Goal: Information Seeking & Learning: Learn about a topic

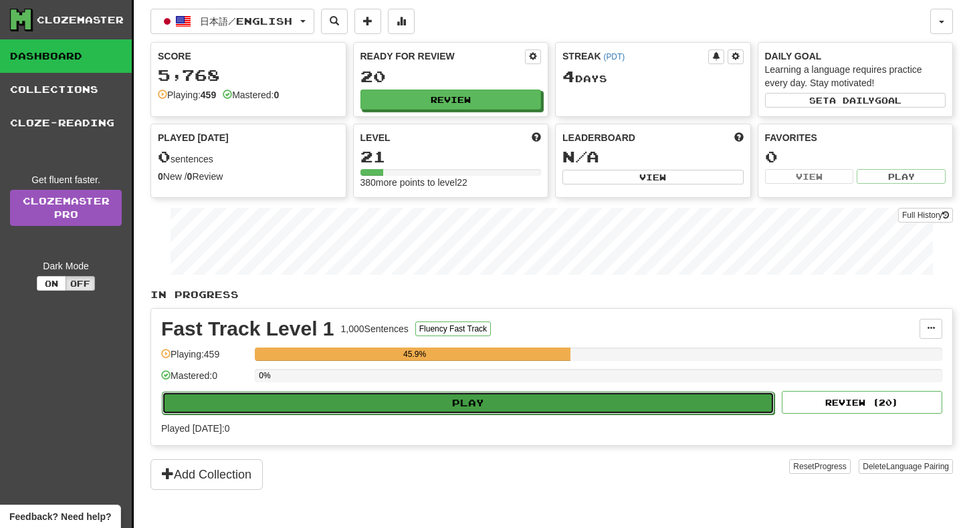
click at [386, 404] on button "Play" at bounding box center [468, 403] width 612 height 23
select select "**"
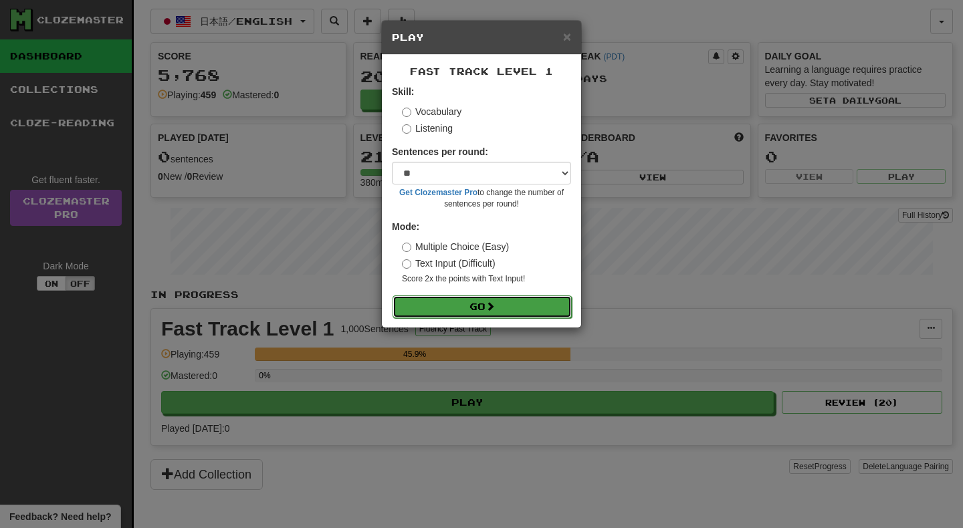
click at [426, 307] on button "Go" at bounding box center [481, 306] width 179 height 23
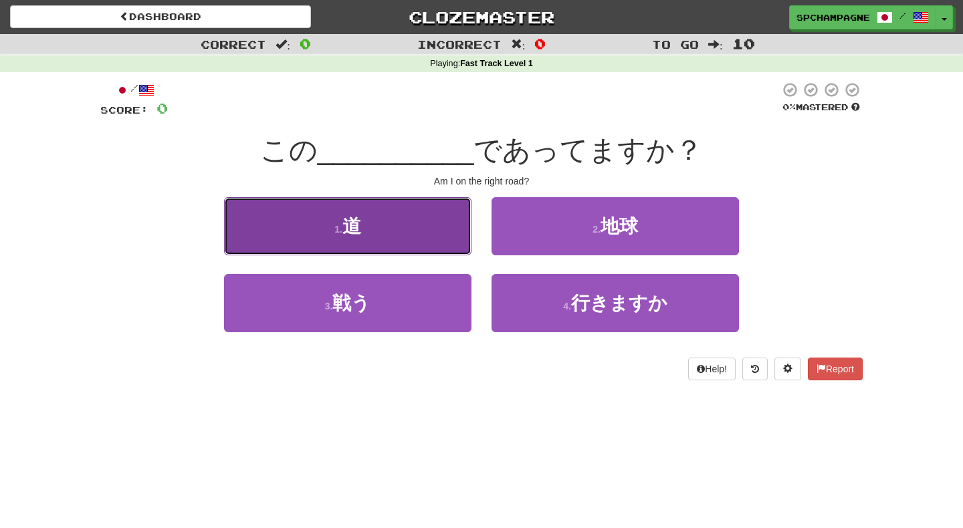
click at [383, 230] on button "1 . 道" at bounding box center [347, 226] width 247 height 58
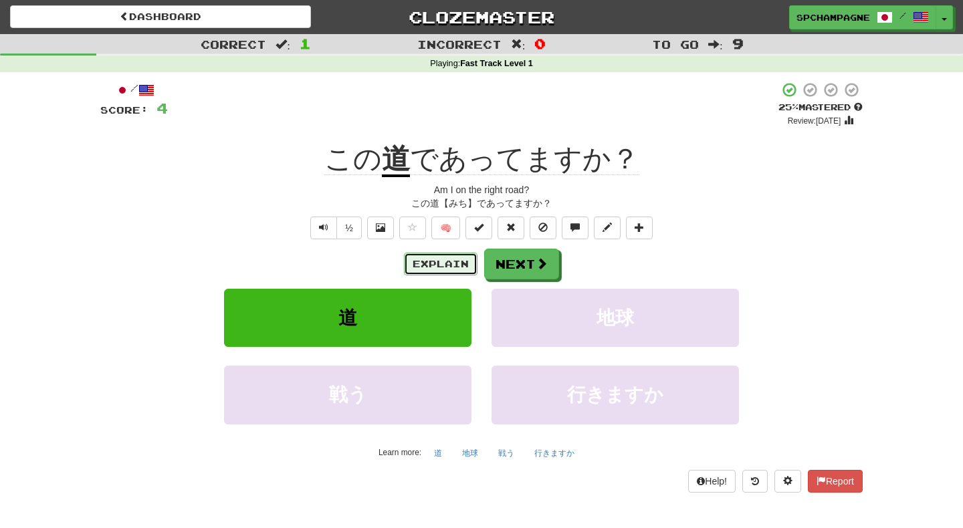
click at [432, 269] on button "Explain" at bounding box center [441, 264] width 74 height 23
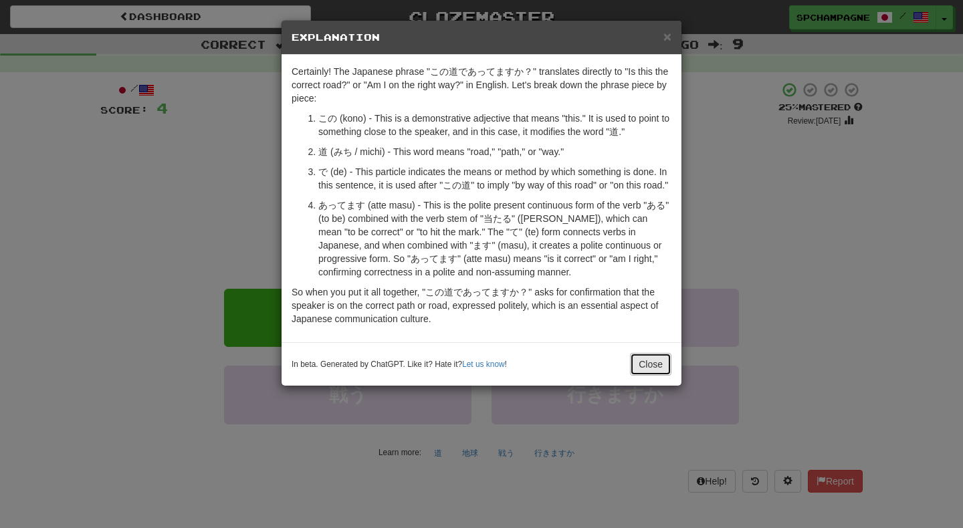
click at [662, 376] on button "Close" at bounding box center [650, 364] width 41 height 23
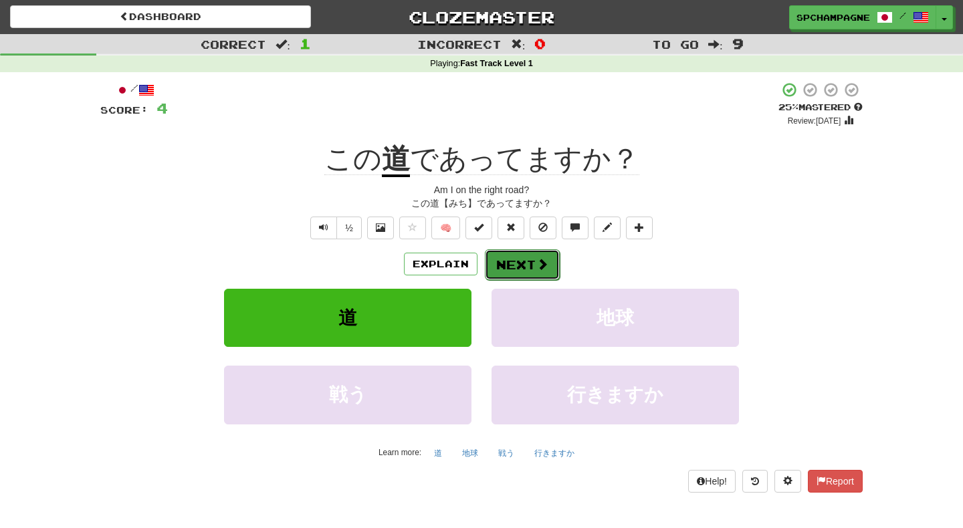
click at [546, 262] on span at bounding box center [542, 264] width 12 height 12
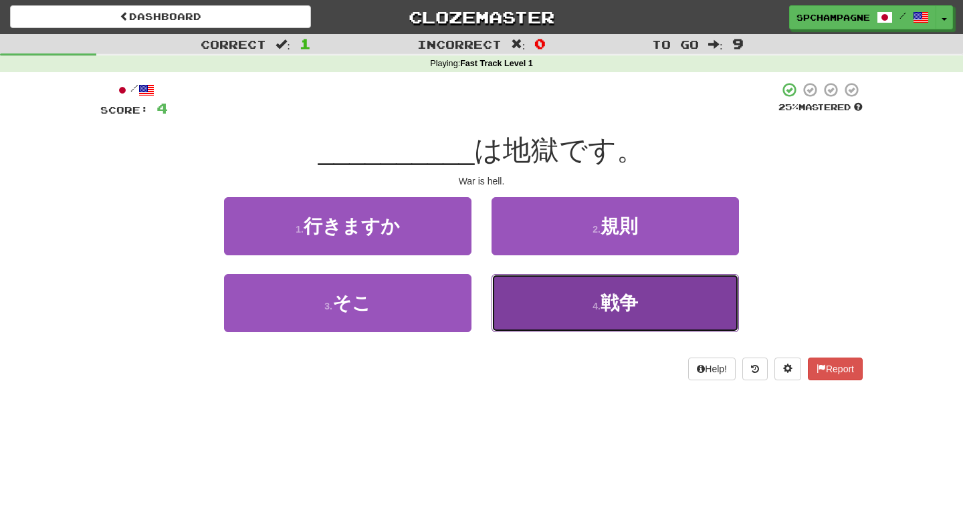
click at [567, 298] on button "4 . 戦争" at bounding box center [614, 303] width 247 height 58
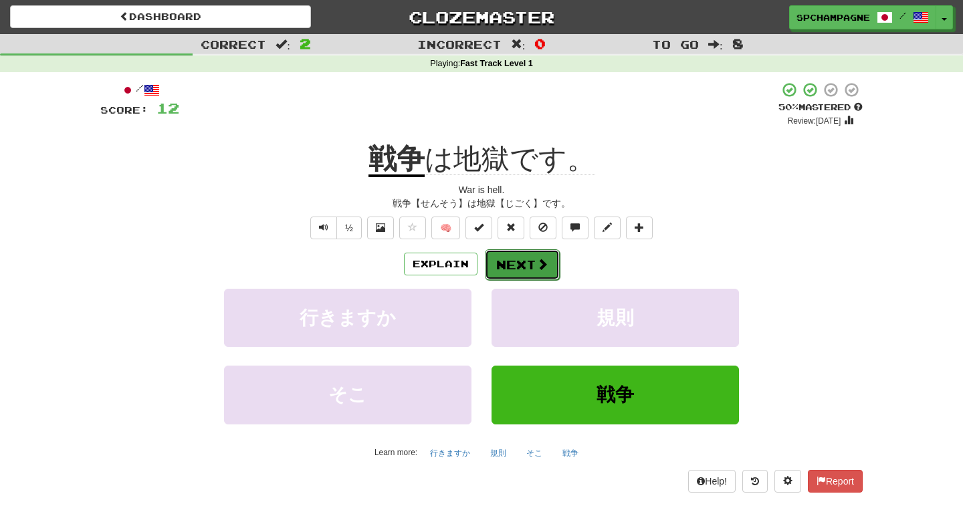
click at [528, 257] on button "Next" at bounding box center [522, 264] width 75 height 31
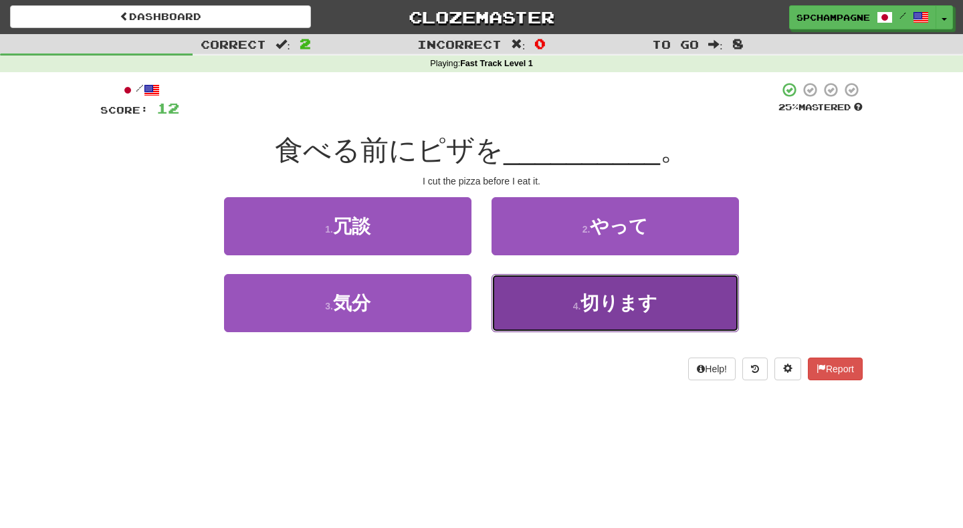
click at [543, 298] on button "4 . 切ります" at bounding box center [614, 303] width 247 height 58
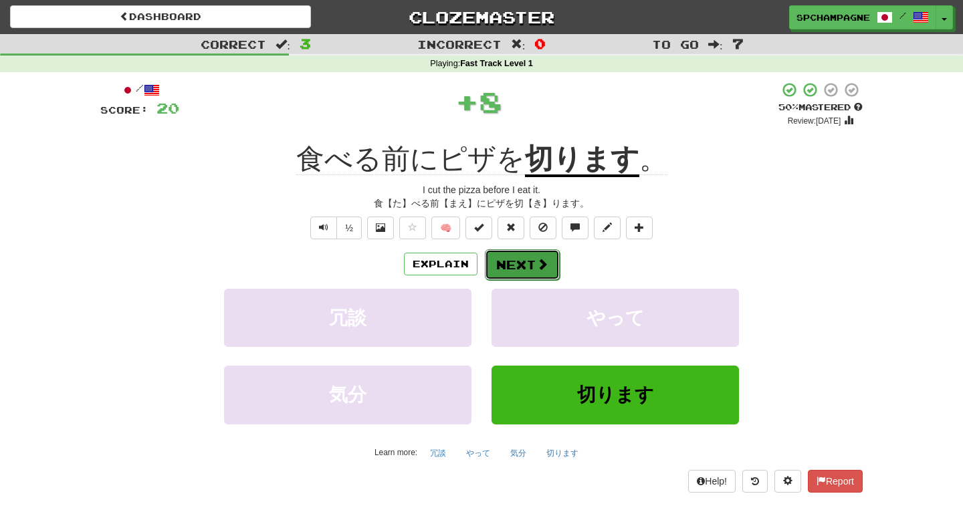
click at [524, 264] on button "Next" at bounding box center [522, 264] width 75 height 31
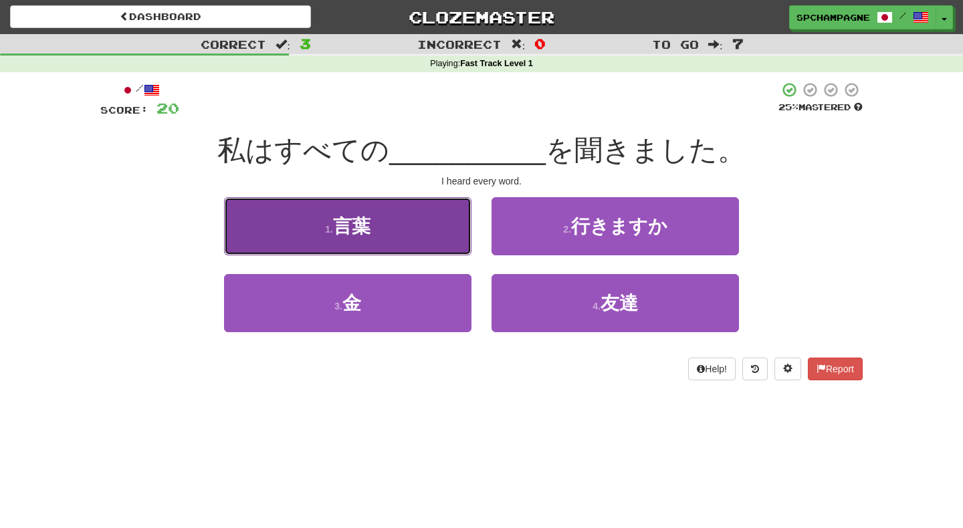
click at [392, 233] on button "1 . 言葉" at bounding box center [347, 226] width 247 height 58
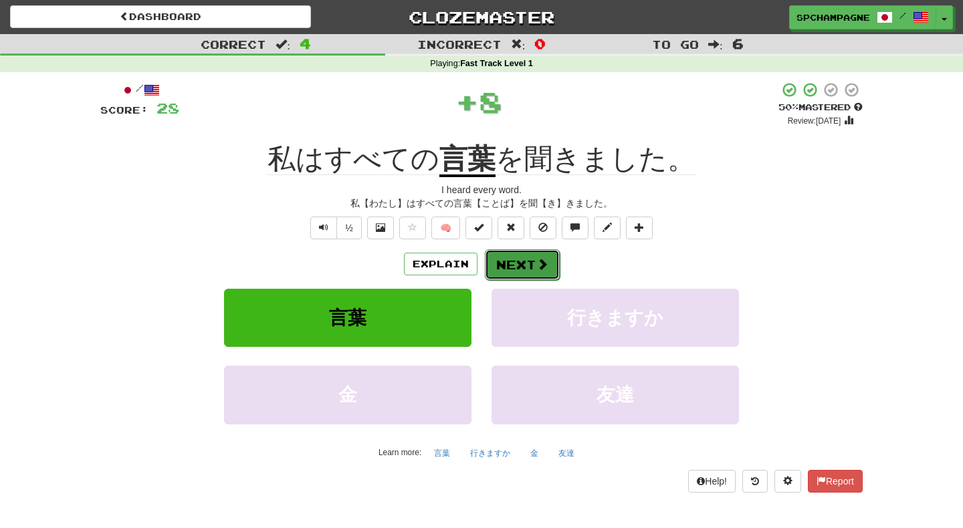
click at [517, 259] on button "Next" at bounding box center [522, 264] width 75 height 31
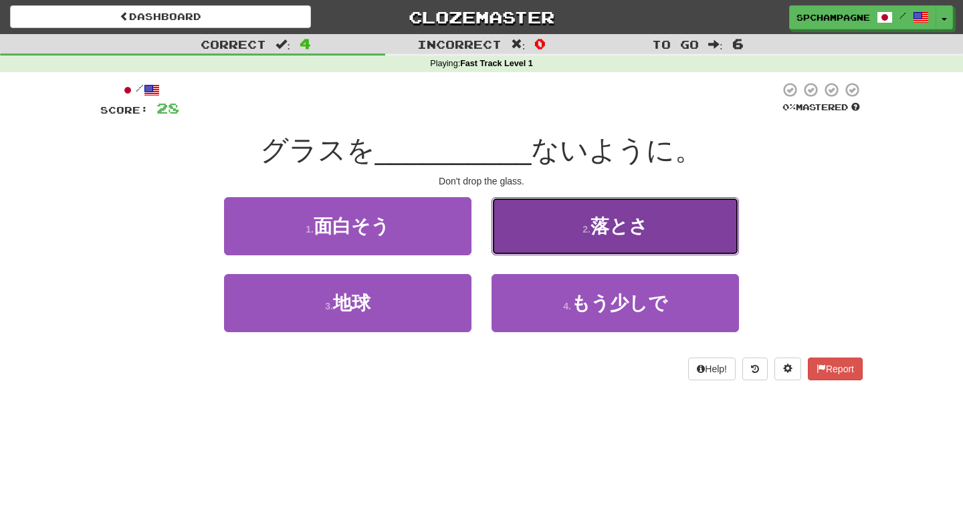
click at [594, 225] on span "落とさ" at bounding box center [618, 226] width 57 height 21
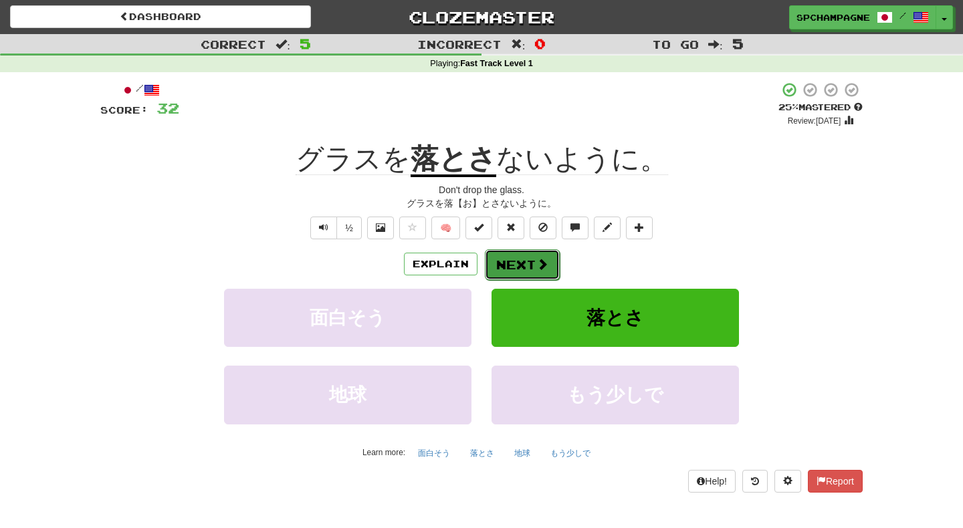
click at [533, 256] on button "Next" at bounding box center [522, 264] width 75 height 31
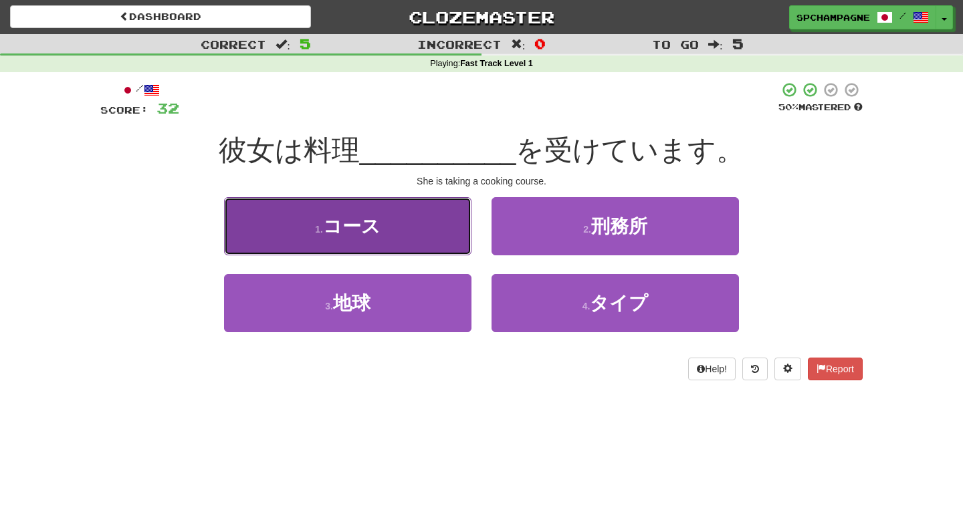
click at [378, 225] on span "コース" at bounding box center [351, 226] width 57 height 21
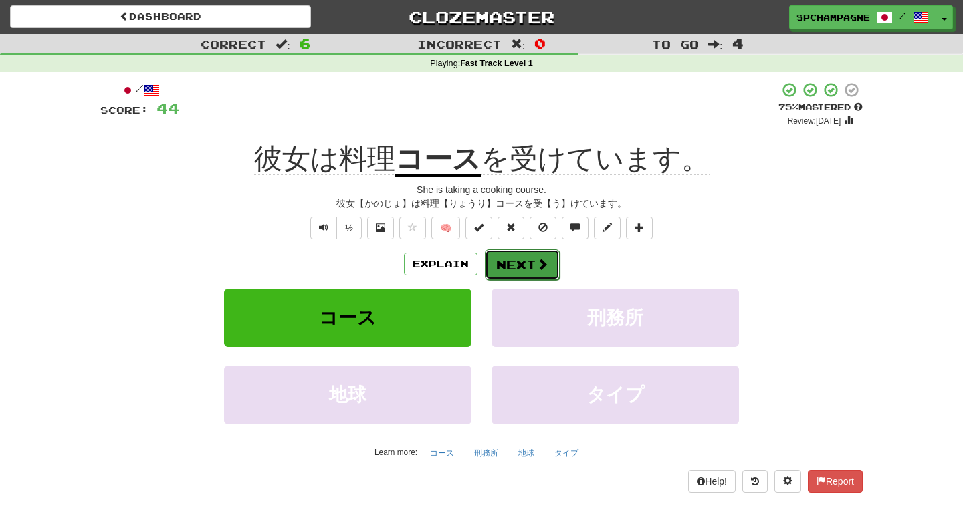
click at [527, 263] on button "Next" at bounding box center [522, 264] width 75 height 31
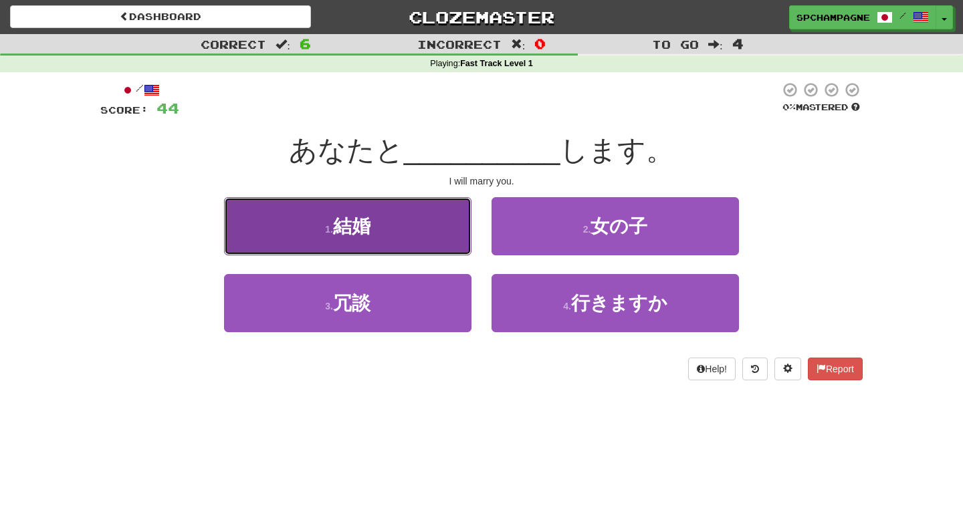
click at [370, 243] on button "1 . 結婚" at bounding box center [347, 226] width 247 height 58
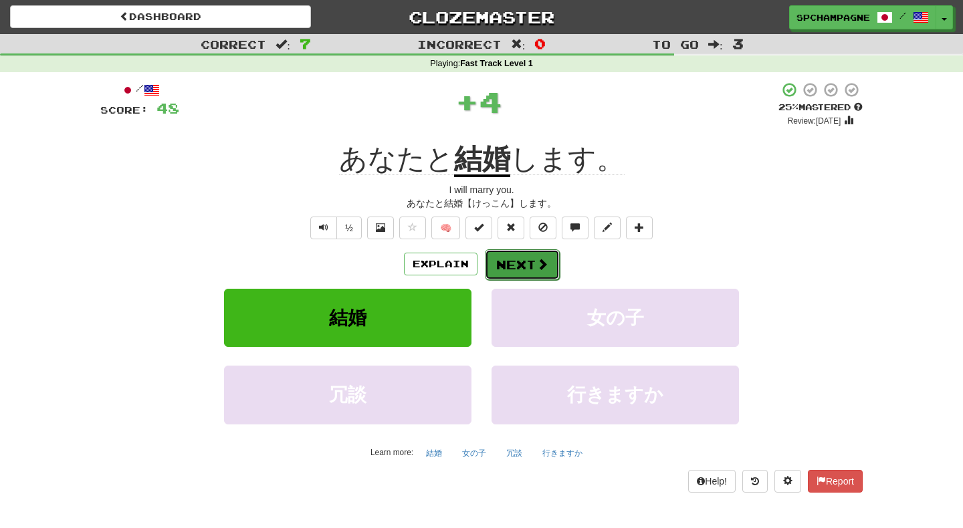
click at [513, 262] on button "Next" at bounding box center [522, 264] width 75 height 31
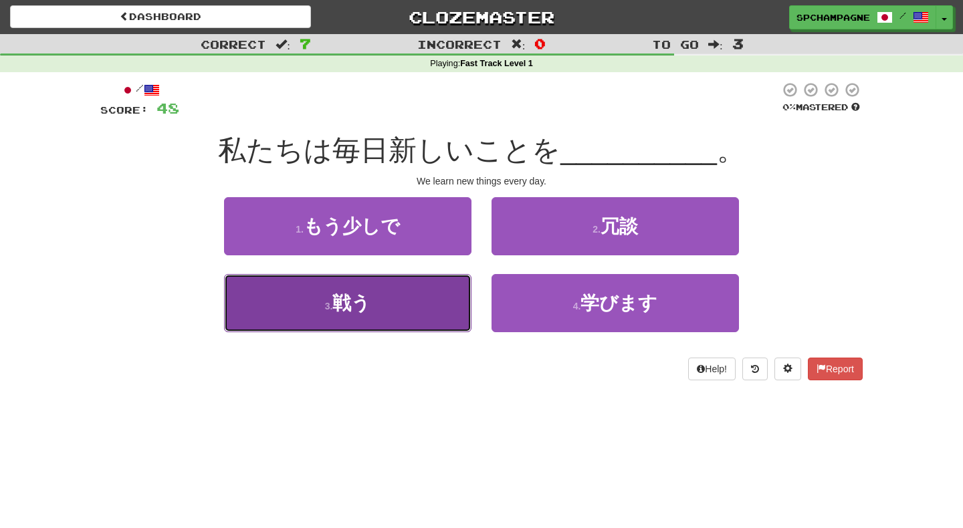
click at [339, 308] on span "戦う" at bounding box center [351, 303] width 38 height 21
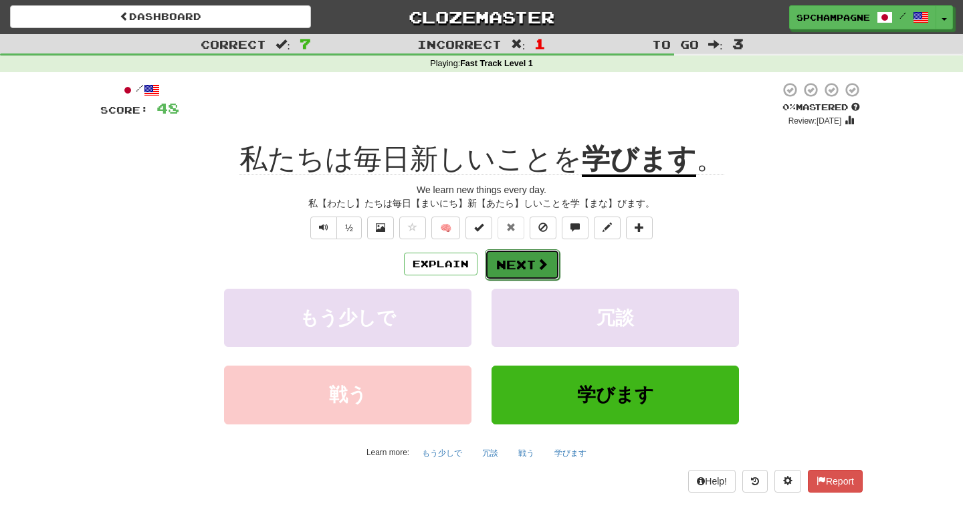
click at [517, 261] on button "Next" at bounding box center [522, 264] width 75 height 31
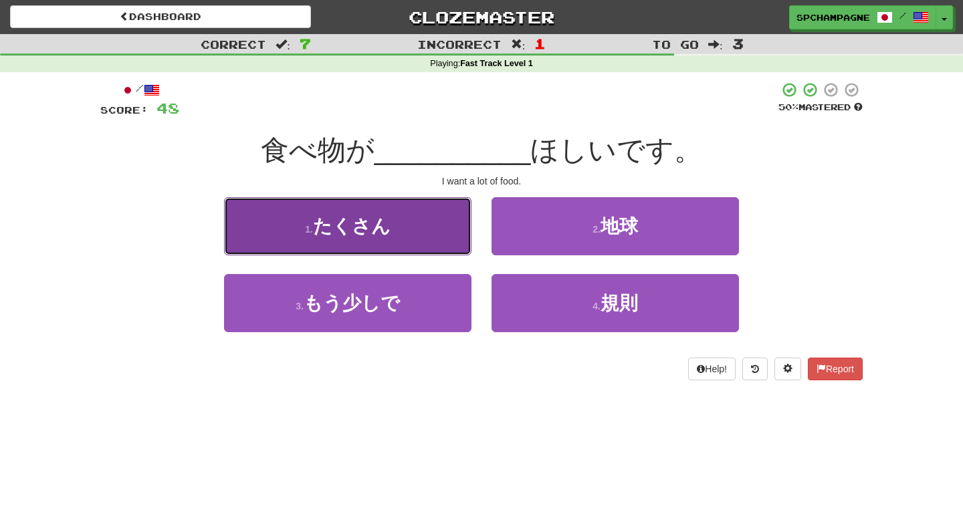
click at [412, 233] on button "1 . たくさん" at bounding box center [347, 226] width 247 height 58
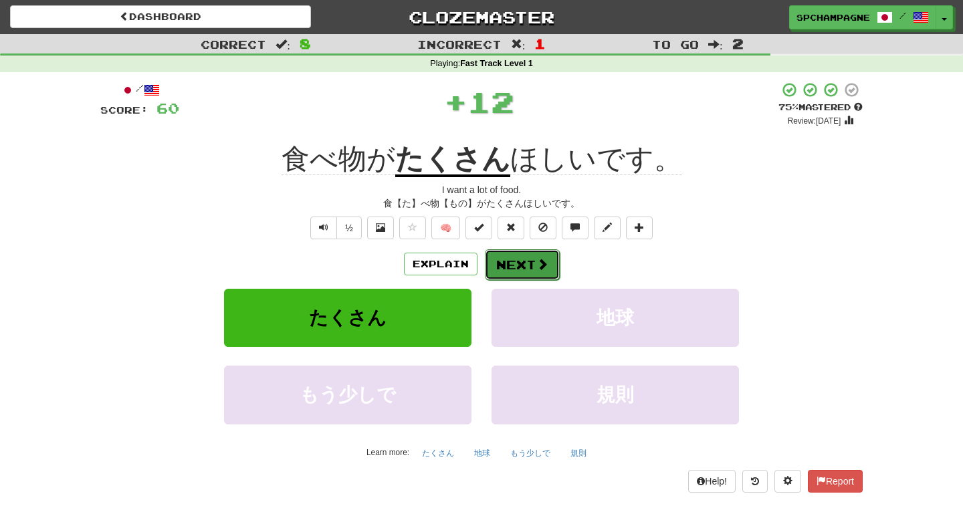
click at [537, 259] on span at bounding box center [542, 264] width 12 height 12
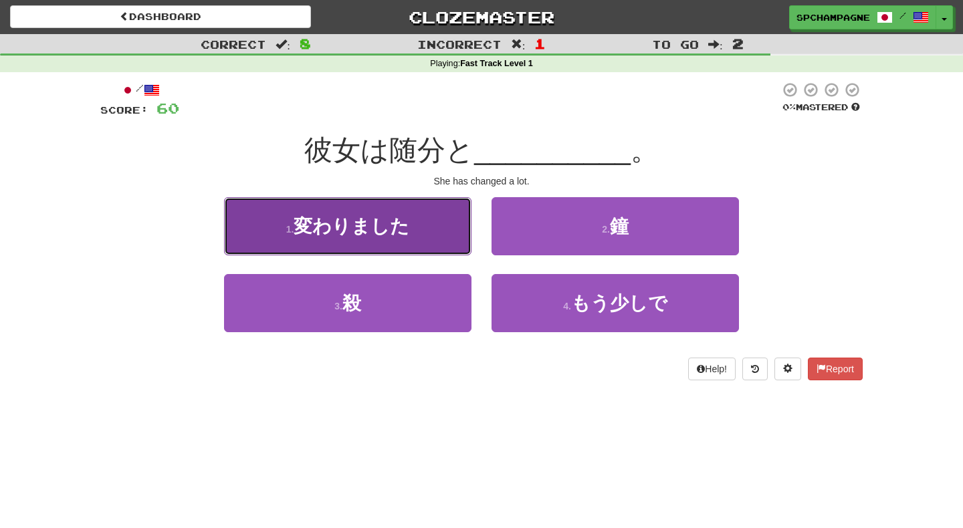
click at [384, 235] on span "変わりました" at bounding box center [351, 226] width 116 height 21
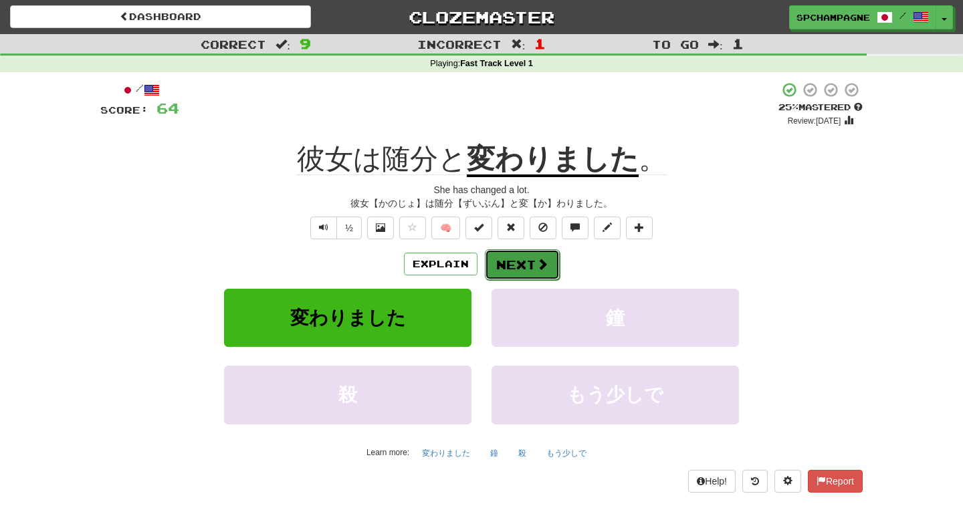
click at [516, 259] on button "Next" at bounding box center [522, 264] width 75 height 31
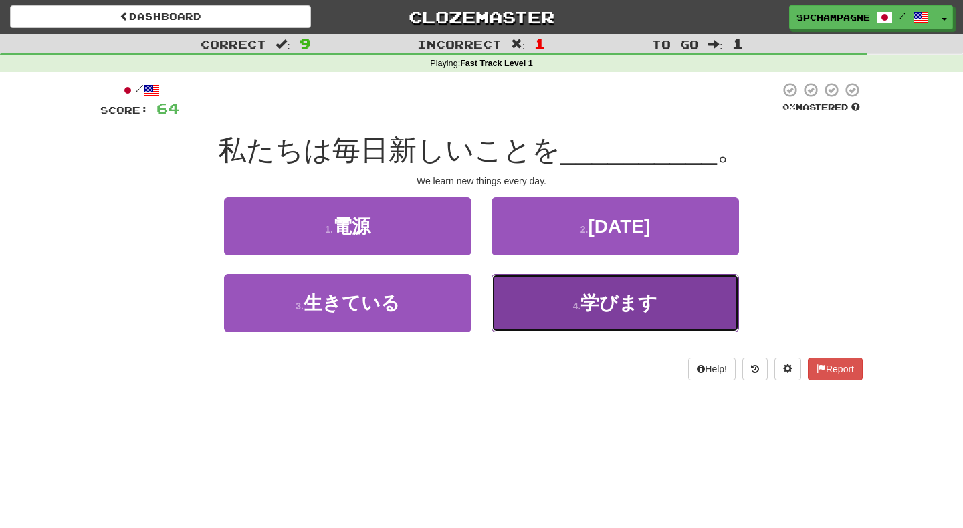
click at [564, 304] on button "4 . 学びます" at bounding box center [614, 303] width 247 height 58
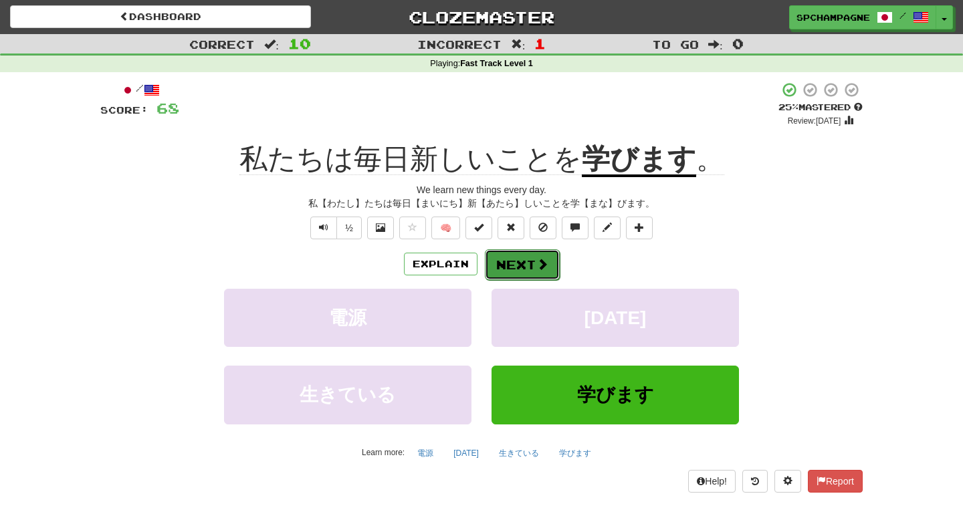
click at [538, 265] on span at bounding box center [542, 264] width 12 height 12
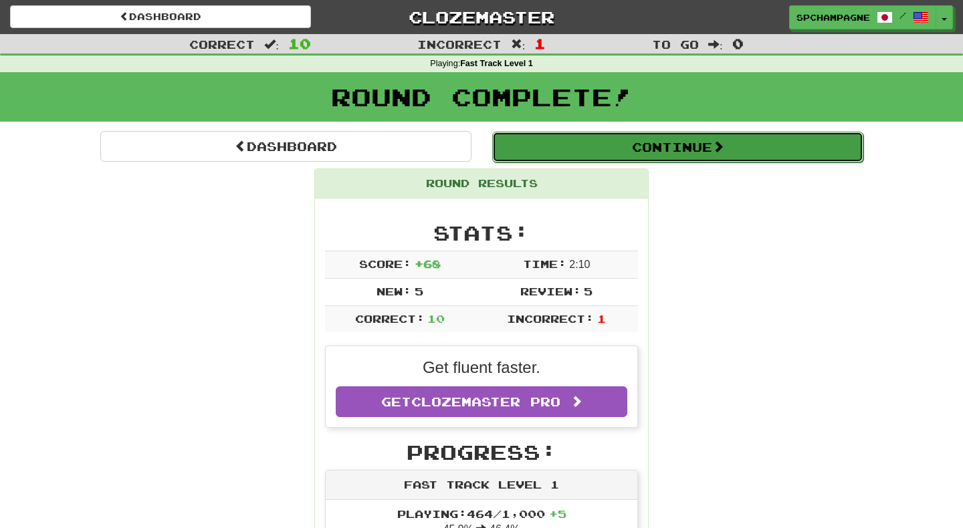
click at [662, 141] on button "Continue" at bounding box center [677, 147] width 371 height 31
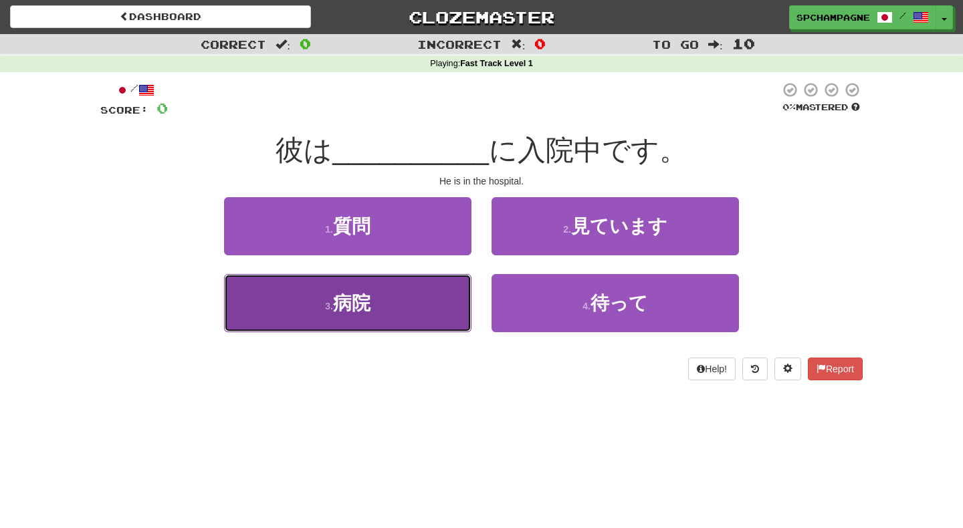
click at [398, 313] on button "3 . 病院" at bounding box center [347, 303] width 247 height 58
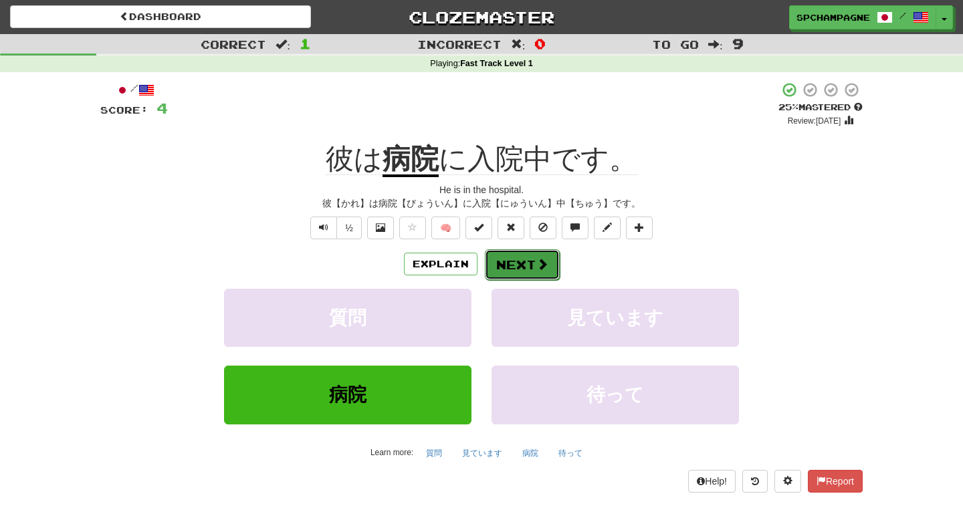
click at [530, 264] on button "Next" at bounding box center [522, 264] width 75 height 31
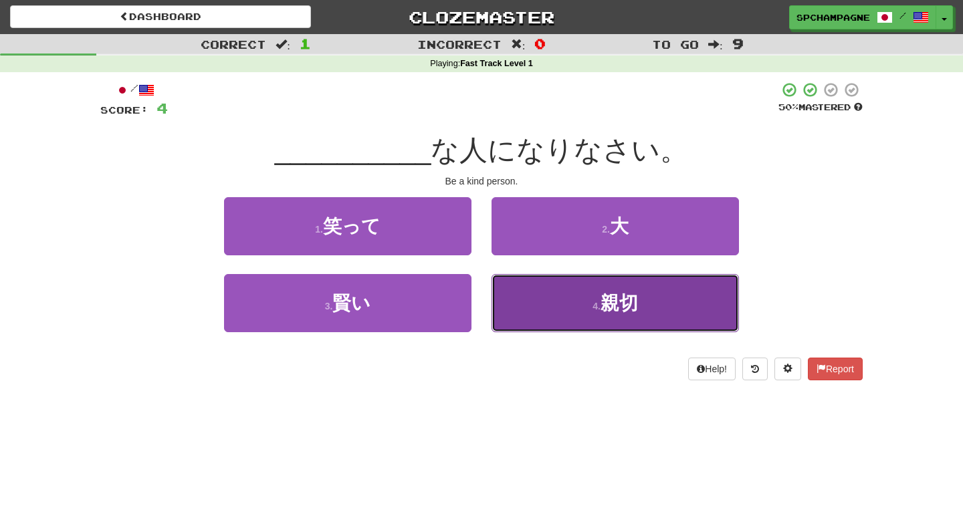
click at [577, 302] on button "4 . 親切" at bounding box center [614, 303] width 247 height 58
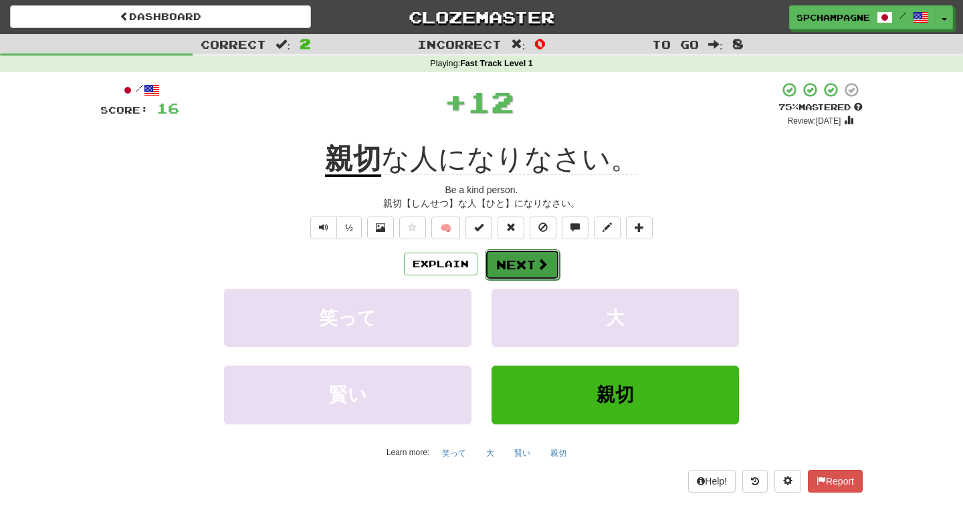
click at [533, 263] on button "Next" at bounding box center [522, 264] width 75 height 31
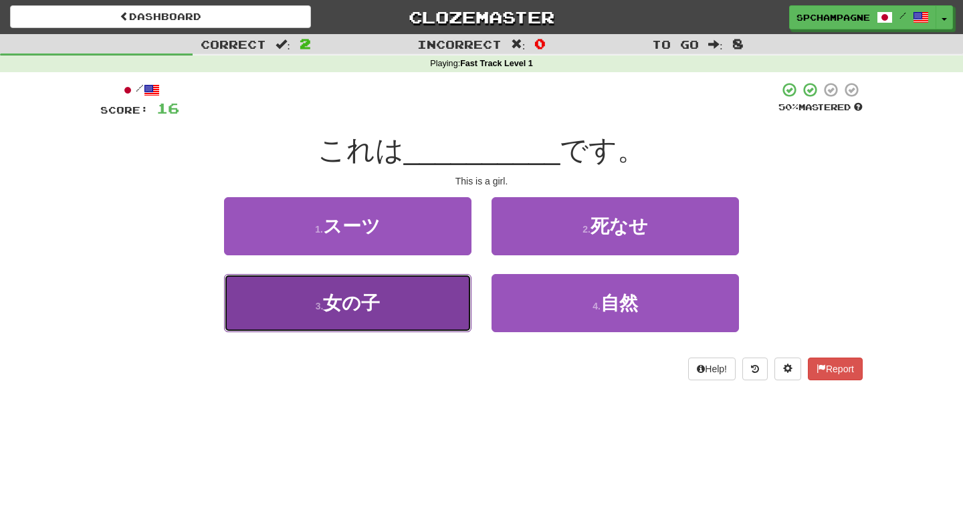
click at [404, 306] on button "3 . 女の子" at bounding box center [347, 303] width 247 height 58
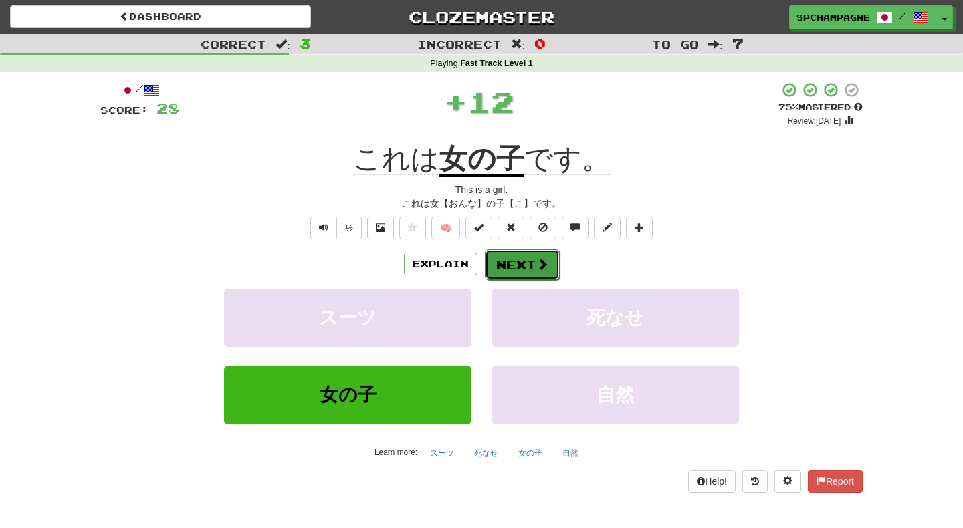
click at [512, 264] on button "Next" at bounding box center [522, 264] width 75 height 31
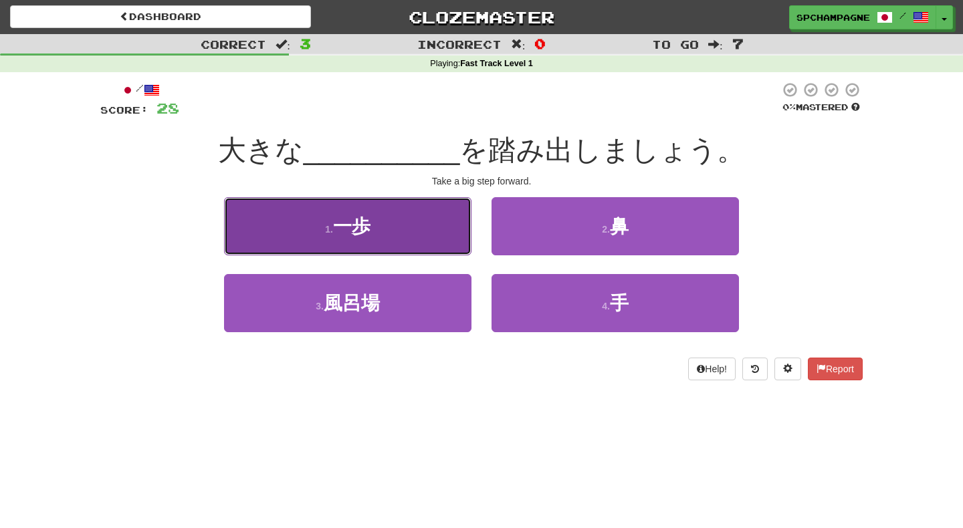
click at [388, 235] on button "1 . 一歩" at bounding box center [347, 226] width 247 height 58
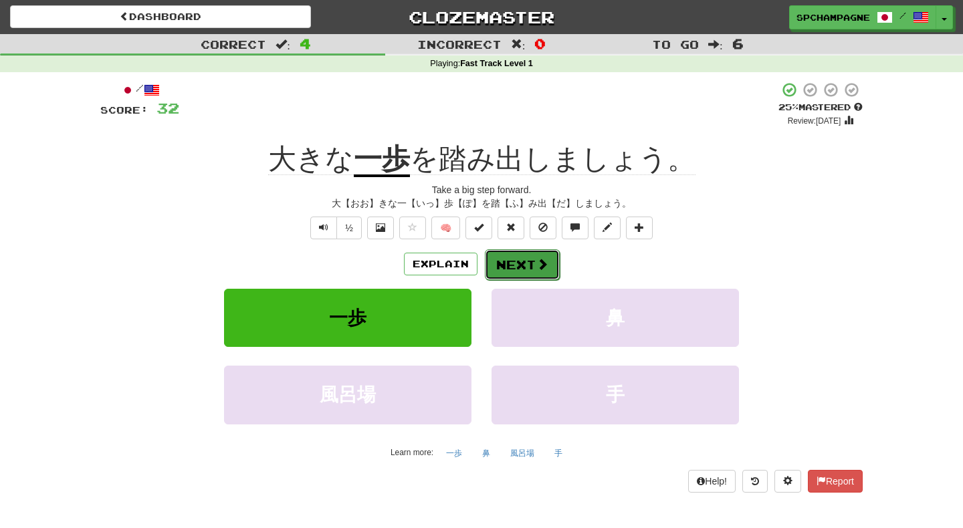
click at [519, 259] on button "Next" at bounding box center [522, 264] width 75 height 31
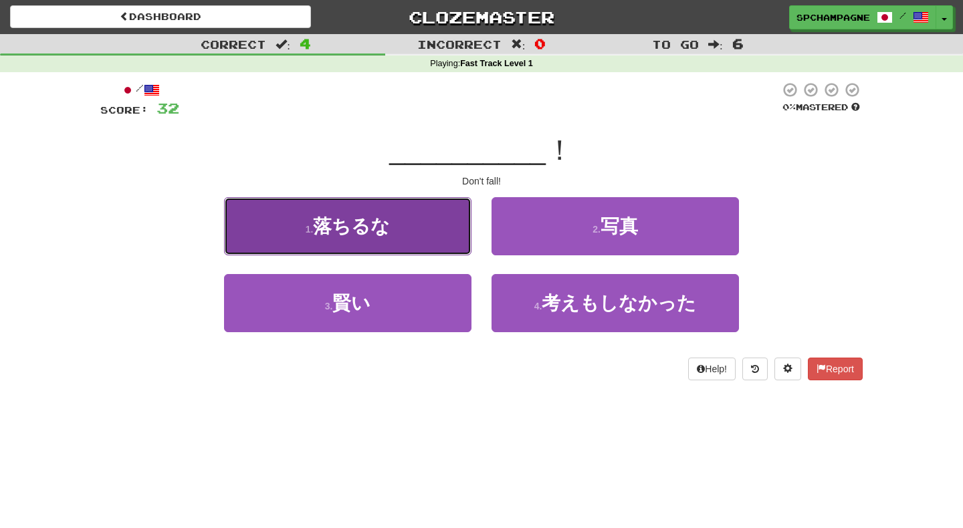
click at [370, 225] on span "落ちるな" at bounding box center [351, 226] width 77 height 21
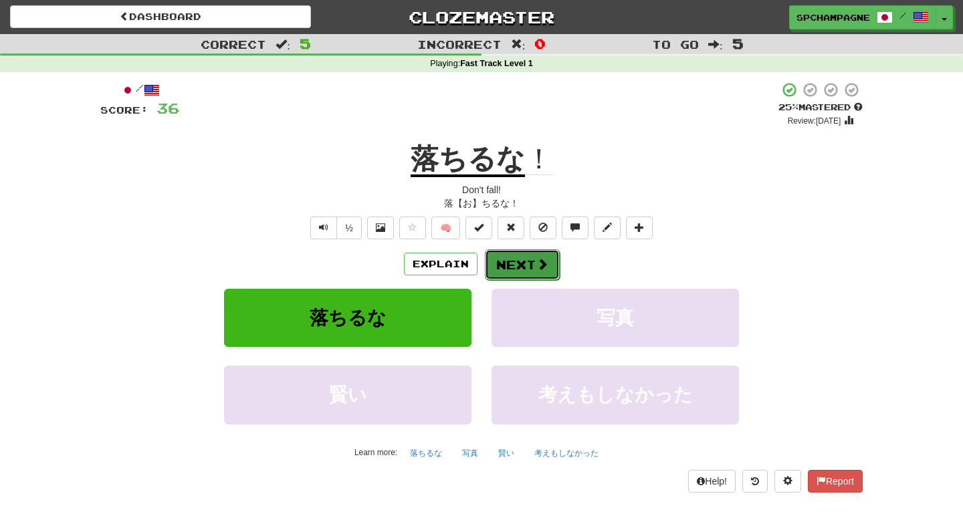
click at [529, 260] on button "Next" at bounding box center [522, 264] width 75 height 31
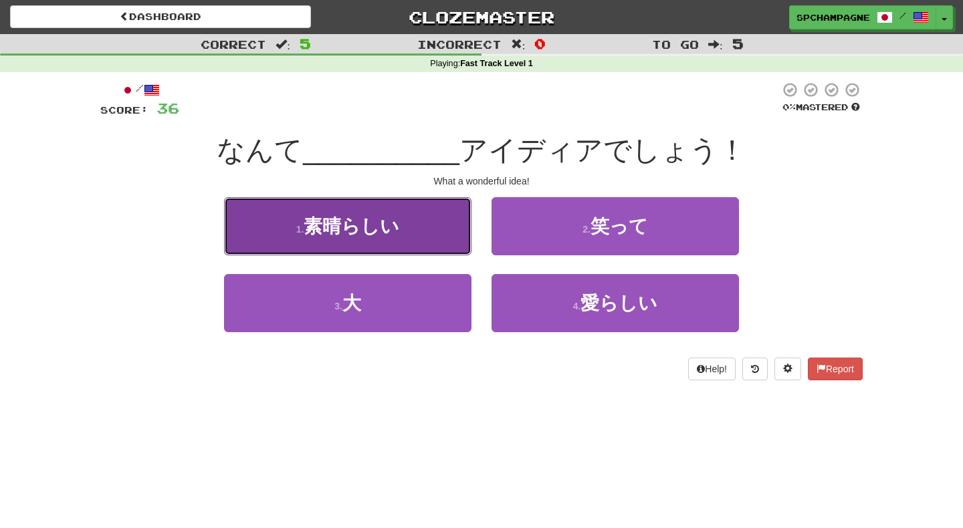
click at [328, 225] on span "素晴らしい" at bounding box center [351, 226] width 96 height 21
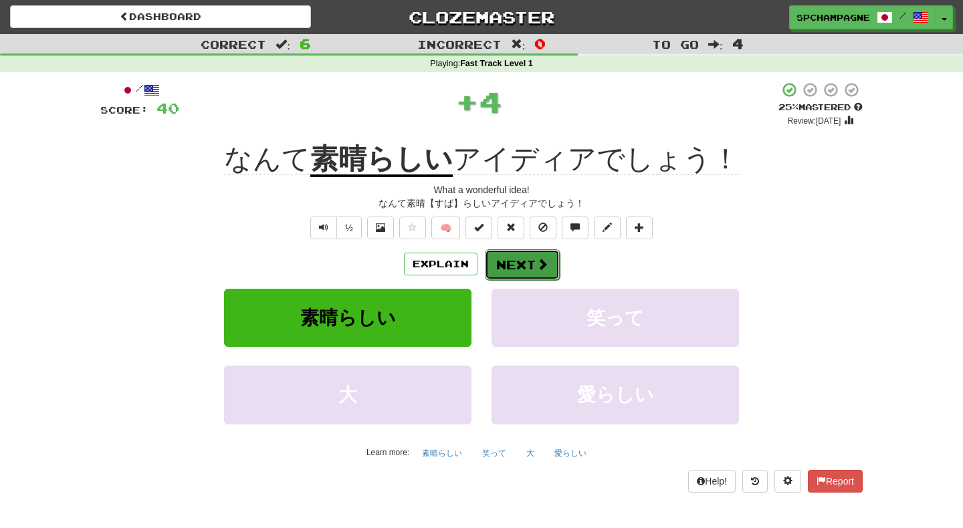
click at [510, 257] on button "Next" at bounding box center [522, 264] width 75 height 31
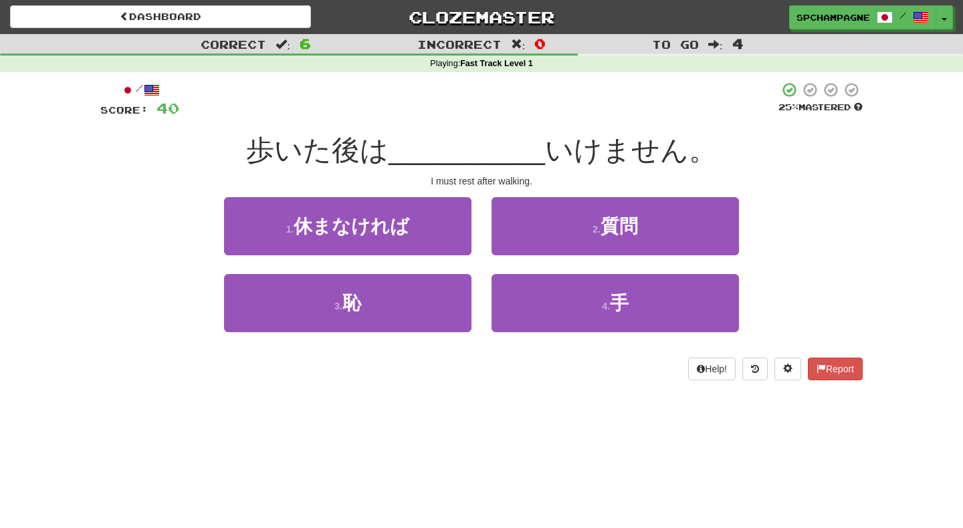
click at [459, 384] on div "/ Score: 40 25 % Mastered 歩いた後は __________ いけません。 I must rest after walking. 1 …" at bounding box center [481, 235] width 762 height 327
click at [239, 402] on div "Dashboard Clozemaster spchampagne / Toggle Dropdown Dashboard Leaderboard Activ…" at bounding box center [481, 264] width 963 height 528
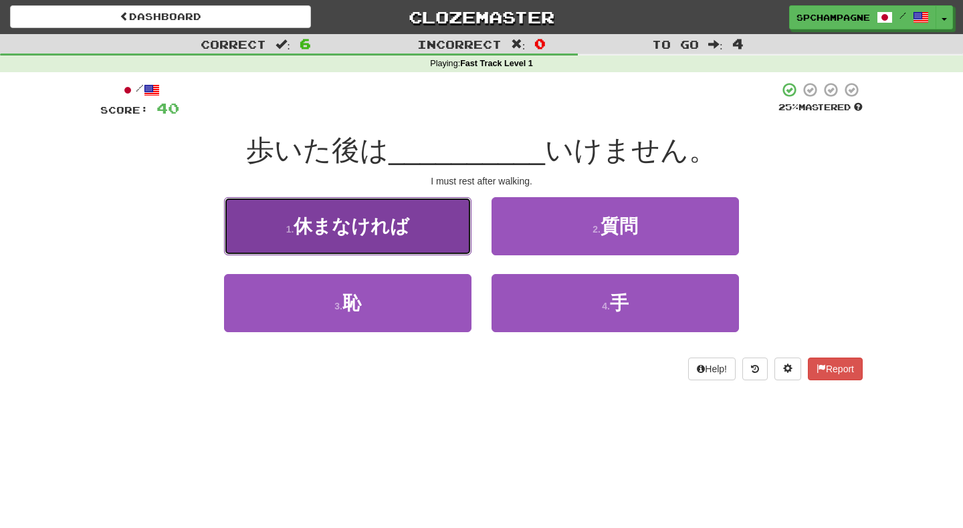
click at [322, 222] on span "休まなければ" at bounding box center [351, 226] width 116 height 21
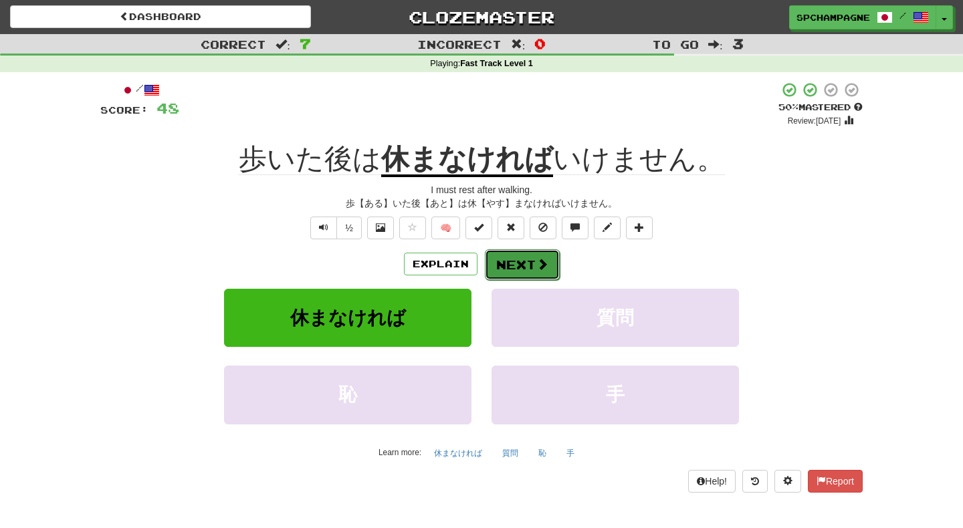
click at [519, 256] on button "Next" at bounding box center [522, 264] width 75 height 31
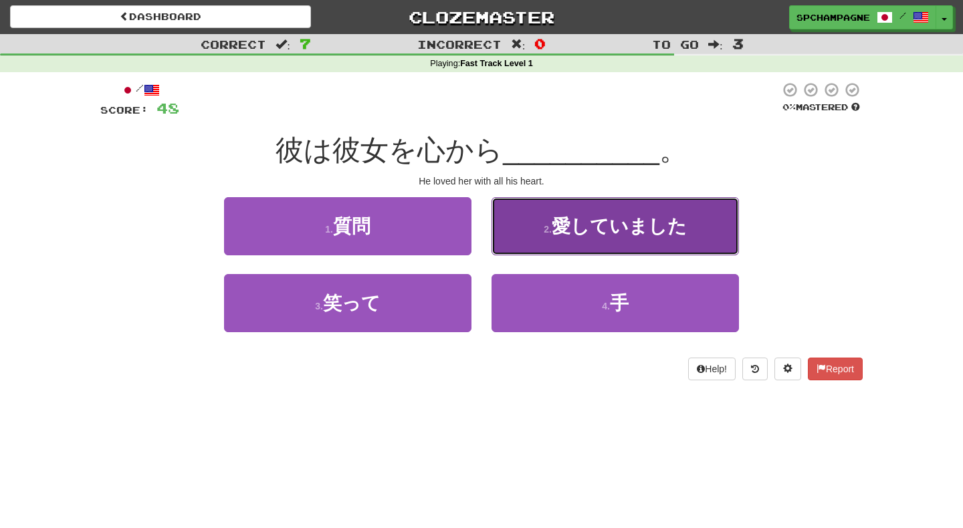
click at [560, 225] on span "愛していました" at bounding box center [618, 226] width 135 height 21
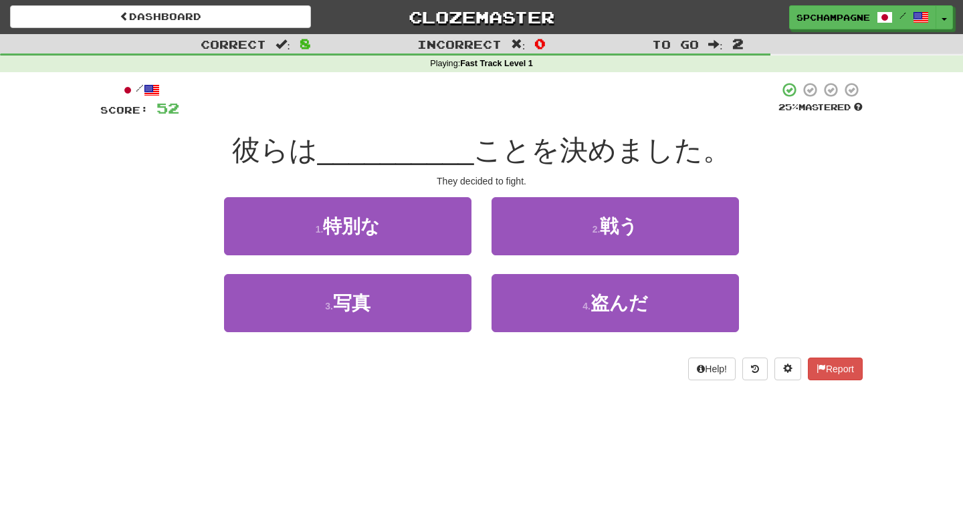
click at [194, 430] on div "Dashboard Clozemaster spchampagne / Toggle Dropdown Dashboard Leaderboard Activ…" at bounding box center [481, 264] width 963 height 528
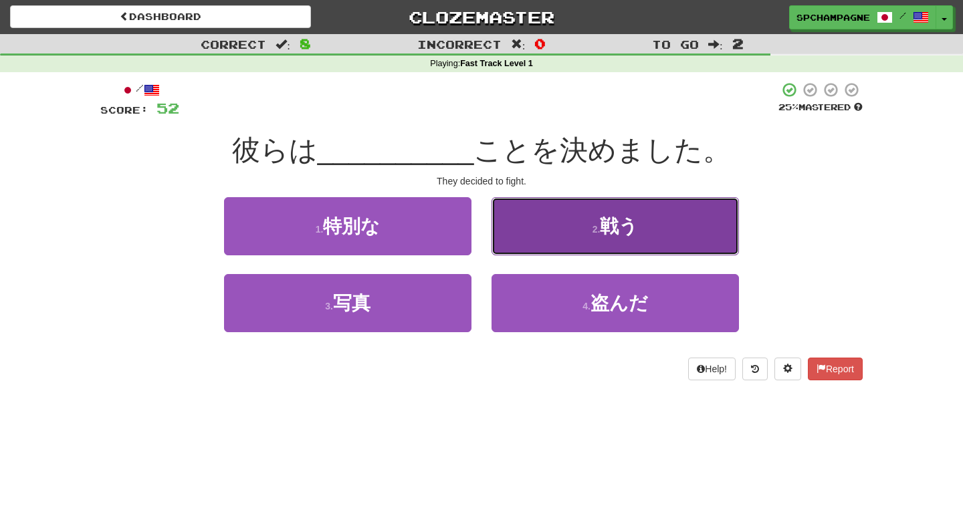
click at [606, 225] on span "戦う" at bounding box center [619, 226] width 38 height 21
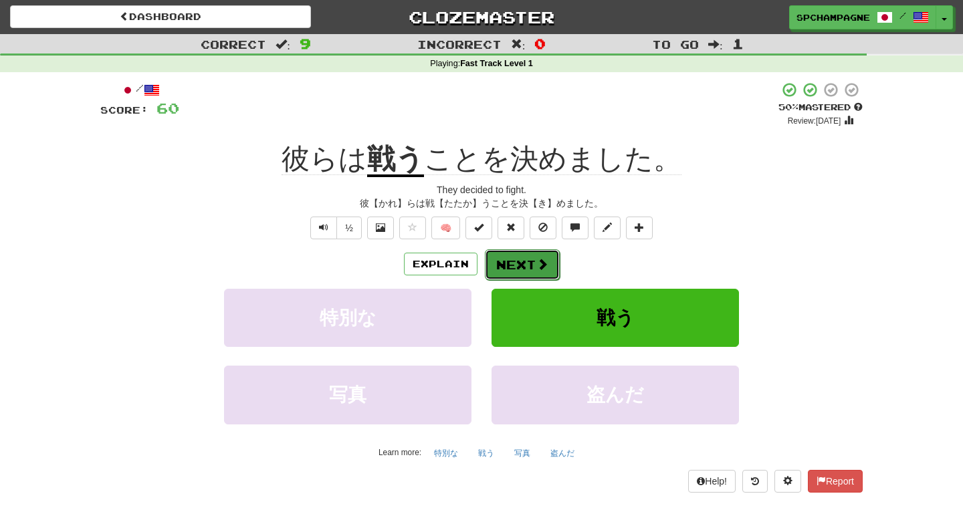
click at [531, 264] on button "Next" at bounding box center [522, 264] width 75 height 31
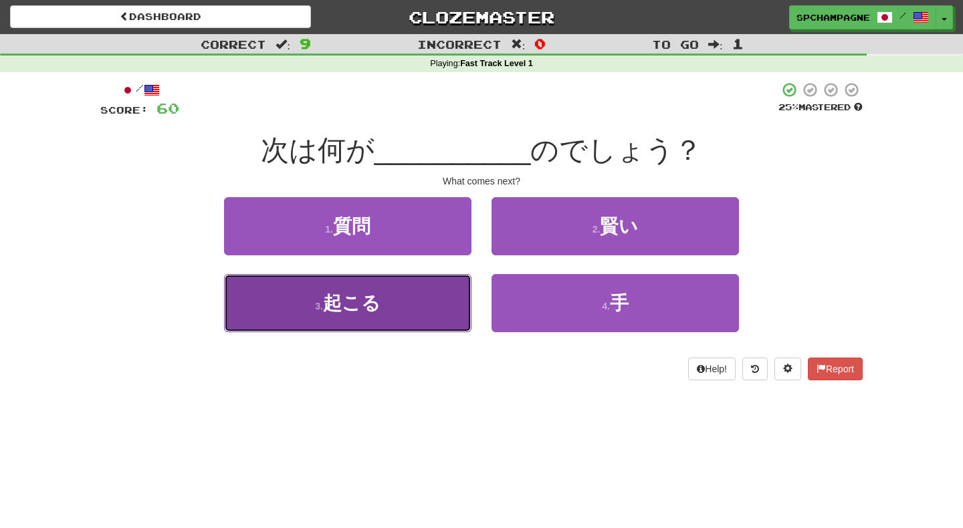
click at [339, 303] on span "起こる" at bounding box center [351, 303] width 57 height 21
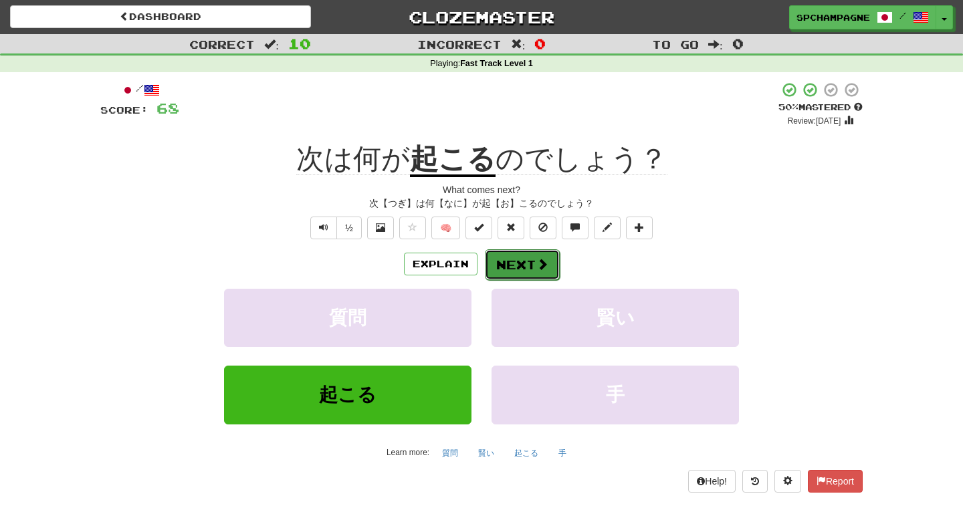
click at [513, 261] on button "Next" at bounding box center [522, 264] width 75 height 31
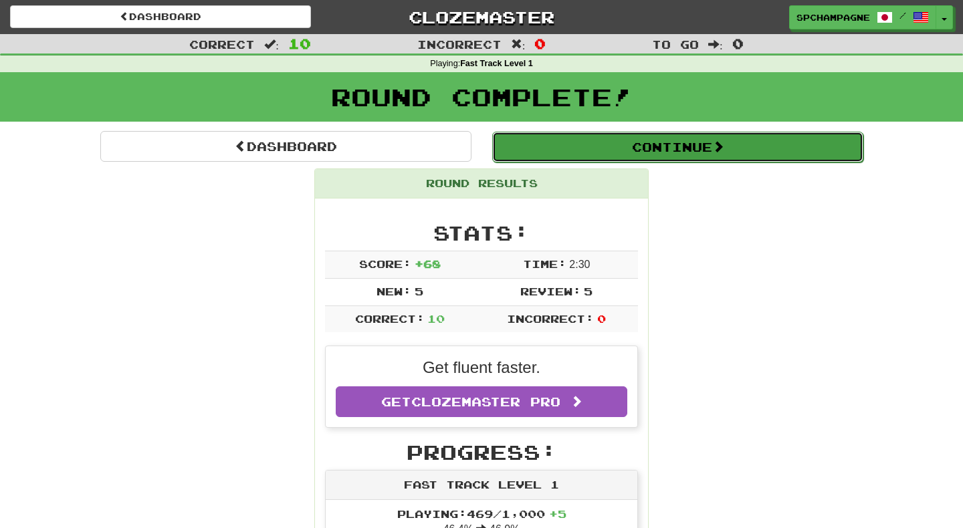
click at [646, 143] on button "Continue" at bounding box center [677, 147] width 371 height 31
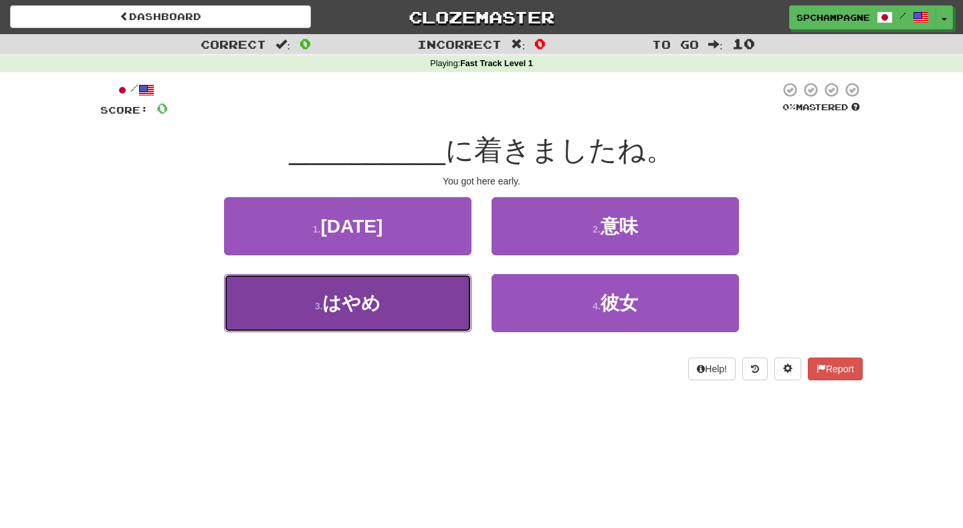
click at [411, 295] on button "3 . はやめ" at bounding box center [347, 303] width 247 height 58
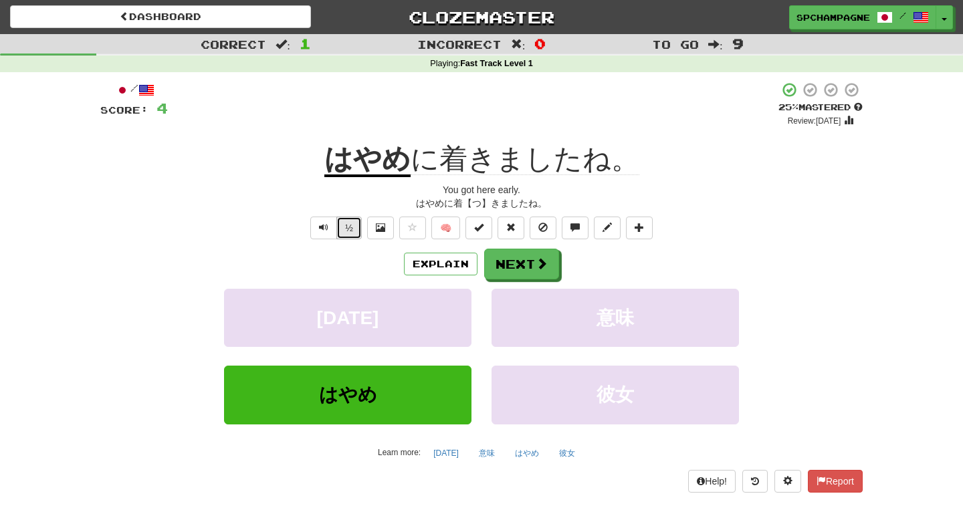
click at [348, 229] on button "½" at bounding box center [348, 228] width 25 height 23
click at [519, 259] on button "Next" at bounding box center [522, 264] width 75 height 31
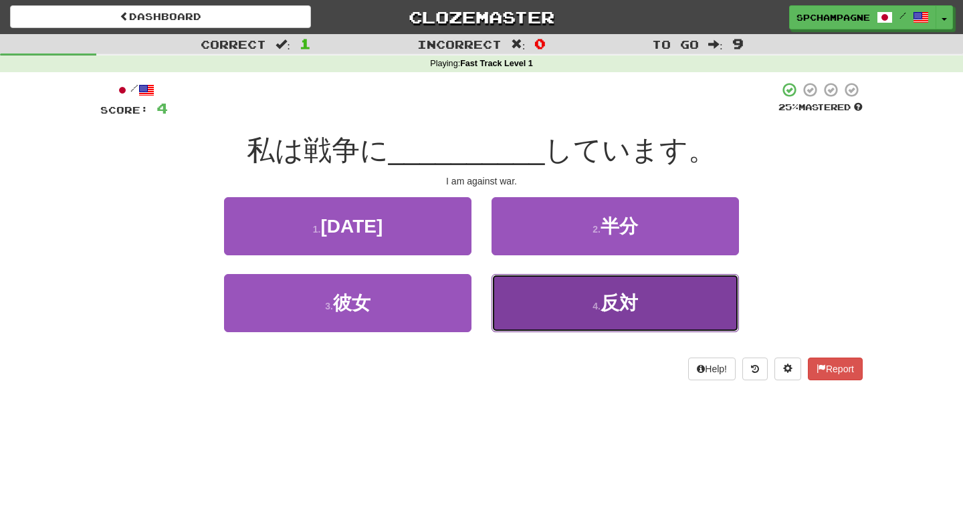
click at [588, 305] on button "4 . 反対" at bounding box center [614, 303] width 247 height 58
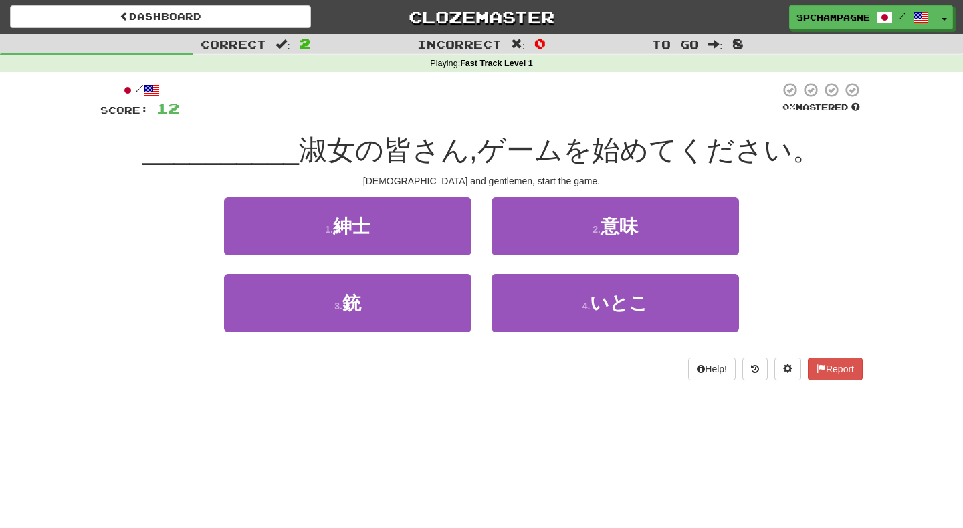
click at [280, 424] on div "Dashboard Clozemaster spchampagne / Toggle Dropdown Dashboard Leaderboard Activ…" at bounding box center [481, 264] width 963 height 528
click at [252, 408] on div "Dashboard Clozemaster spchampagne / Toggle Dropdown Dashboard Leaderboard Activ…" at bounding box center [481, 264] width 963 height 528
click at [525, 414] on div "Dashboard Clozemaster spchampagne / Toggle Dropdown Dashboard Leaderboard Activ…" at bounding box center [481, 264] width 963 height 528
click at [408, 458] on div "Dashboard Clozemaster spchampagne / Toggle Dropdown Dashboard Leaderboard Activ…" at bounding box center [481, 264] width 963 height 528
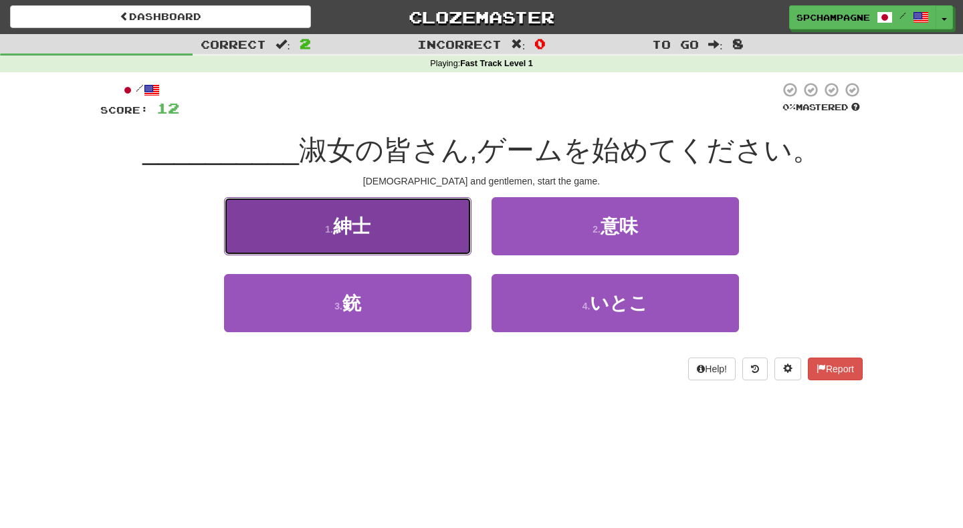
click at [347, 224] on span "紳士" at bounding box center [351, 226] width 37 height 21
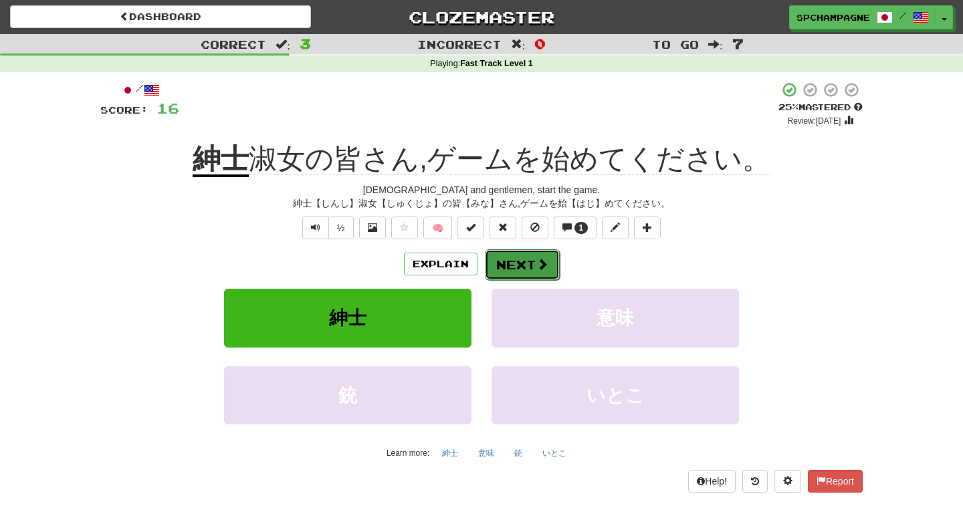
click at [517, 259] on button "Next" at bounding box center [522, 264] width 75 height 31
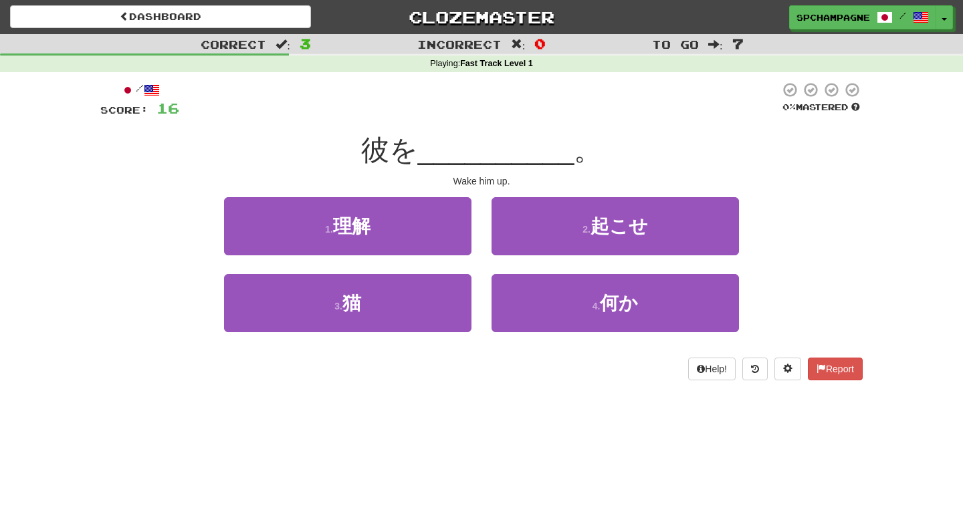
click at [230, 412] on div "Dashboard Clozemaster spchampagne / Toggle Dropdown Dashboard Leaderboard Activ…" at bounding box center [481, 264] width 963 height 528
click at [284, 403] on div "Dashboard Clozemaster spchampagne / Toggle Dropdown Dashboard Leaderboard Activ…" at bounding box center [481, 264] width 963 height 528
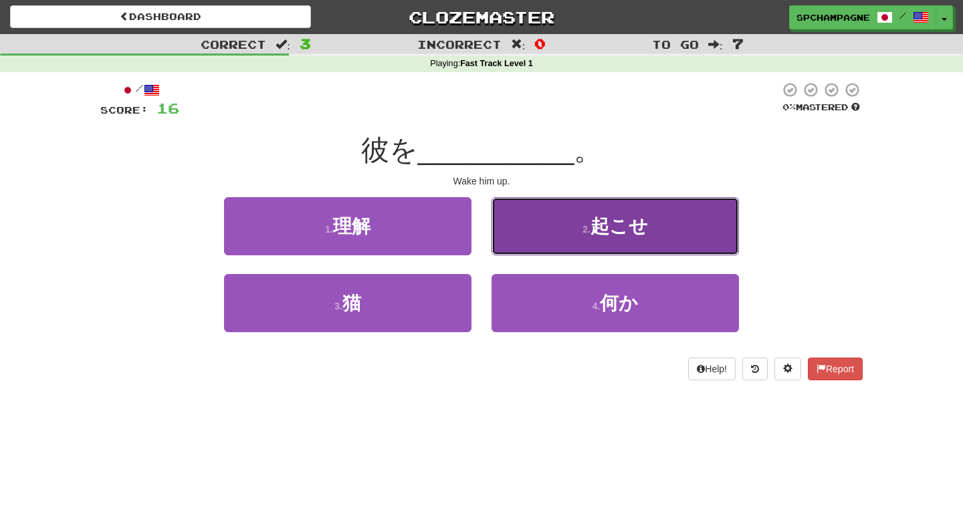
click at [602, 223] on span "起こせ" at bounding box center [618, 226] width 57 height 21
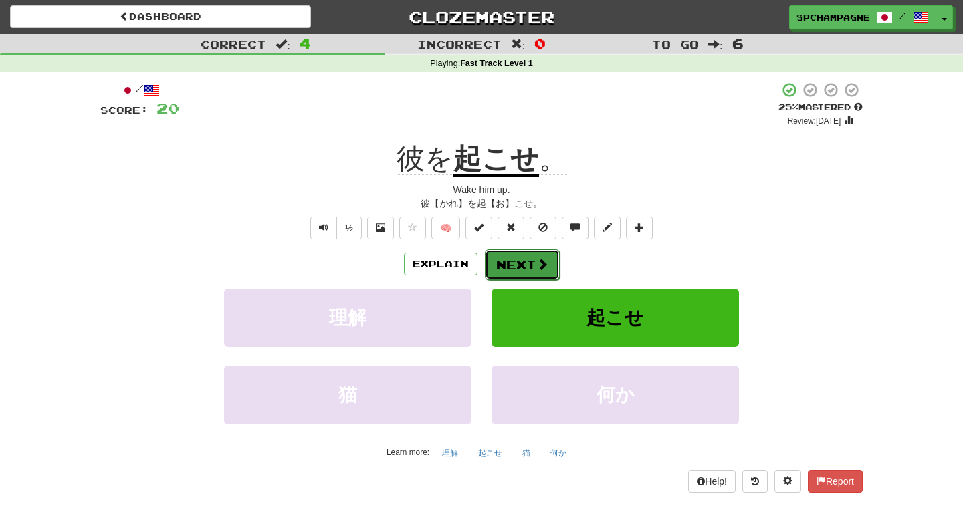
click at [538, 265] on span at bounding box center [542, 264] width 12 height 12
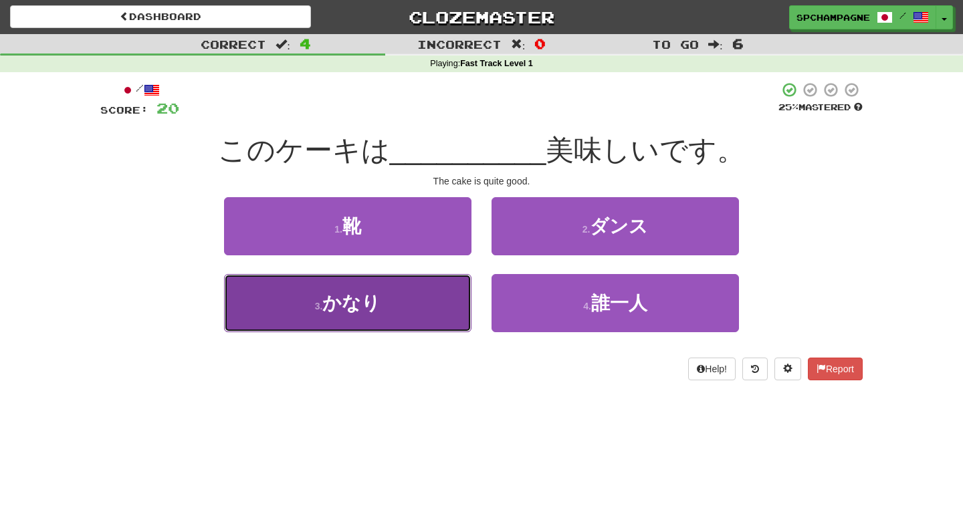
click at [406, 303] on button "3 . かなり" at bounding box center [347, 303] width 247 height 58
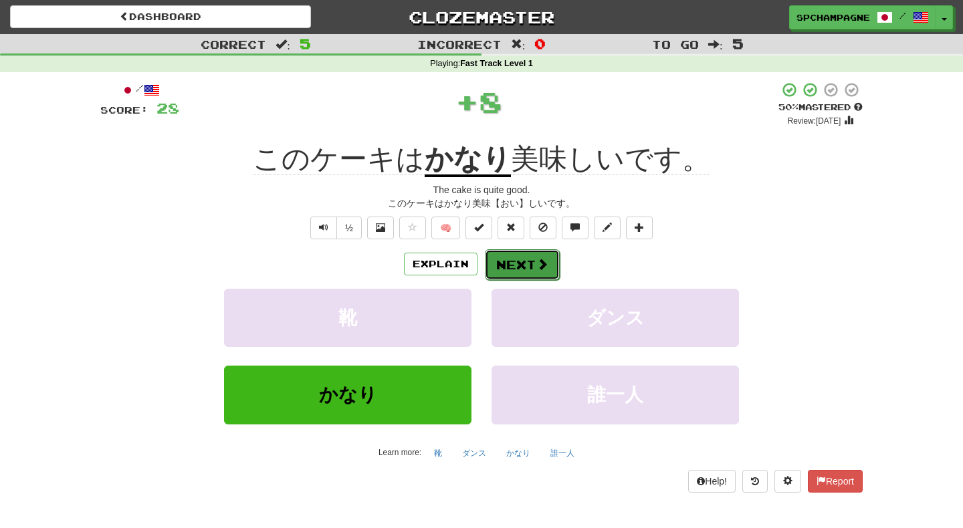
click at [542, 262] on span at bounding box center [542, 264] width 12 height 12
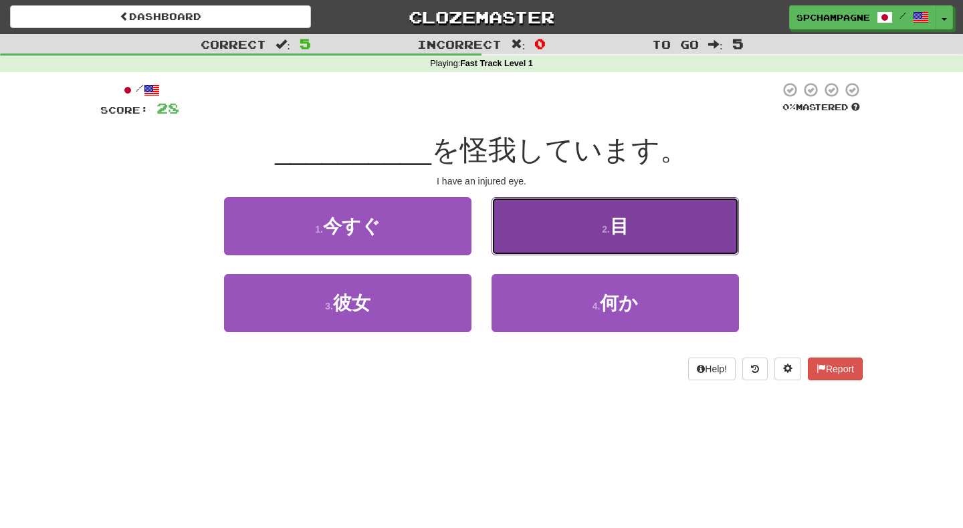
click at [578, 217] on button "2 . 目" at bounding box center [614, 226] width 247 height 58
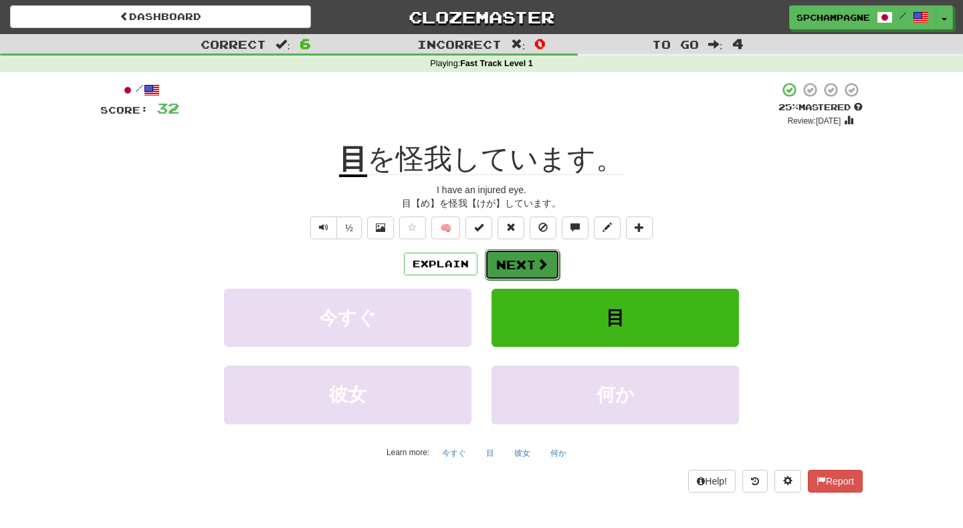
click at [529, 261] on button "Next" at bounding box center [522, 264] width 75 height 31
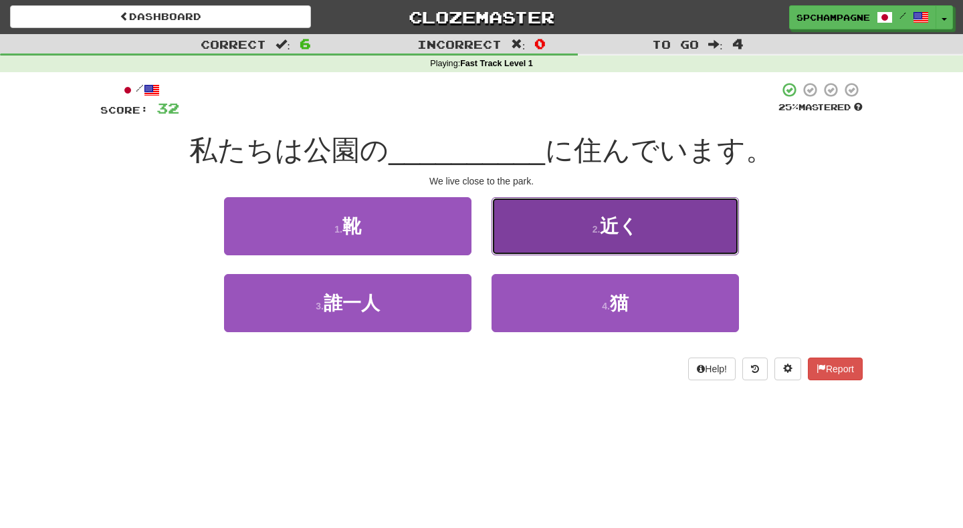
click at [542, 245] on button "2 . 近く" at bounding box center [614, 226] width 247 height 58
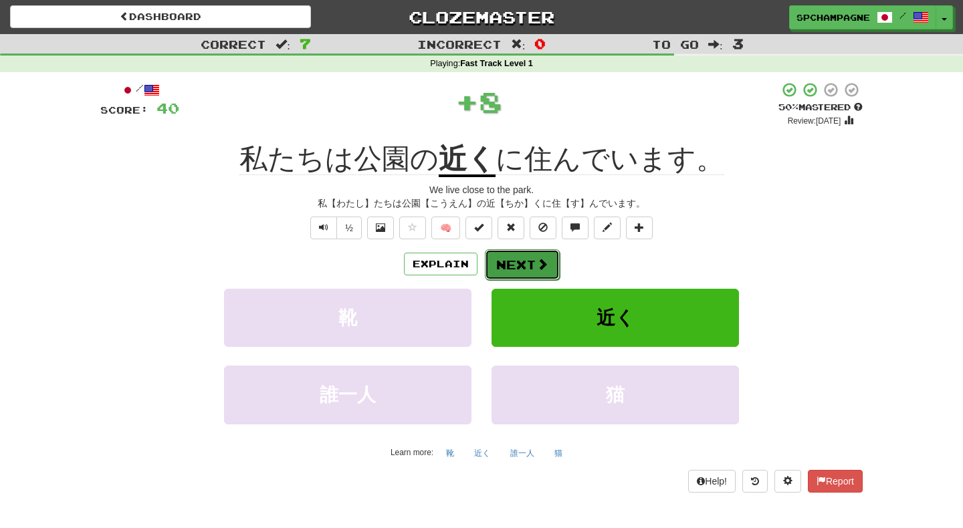
click at [535, 264] on button "Next" at bounding box center [522, 264] width 75 height 31
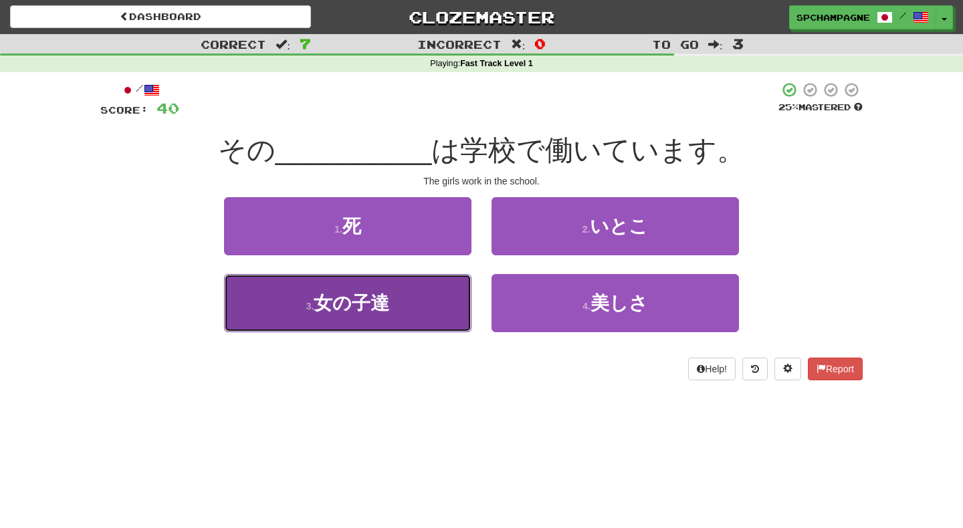
click at [372, 309] on span "女の子達" at bounding box center [351, 303] width 76 height 21
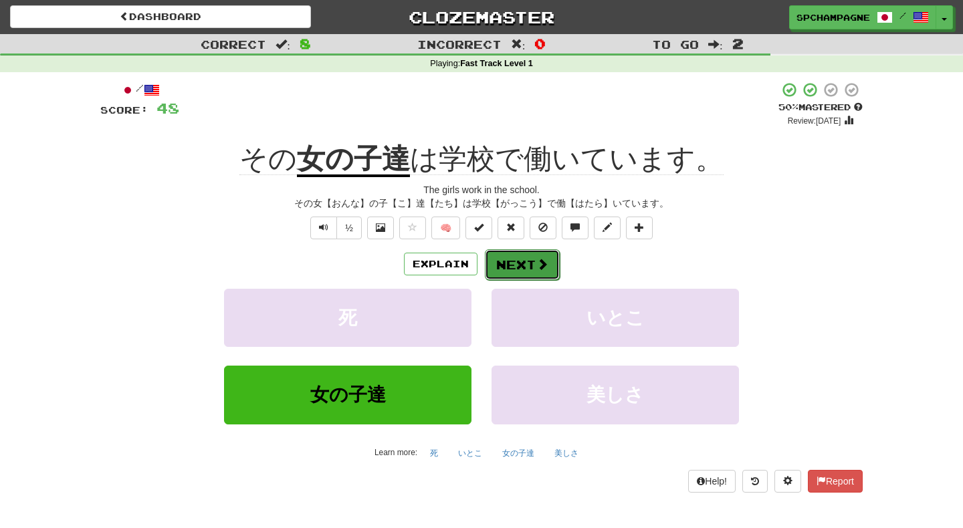
click at [509, 271] on button "Next" at bounding box center [522, 264] width 75 height 31
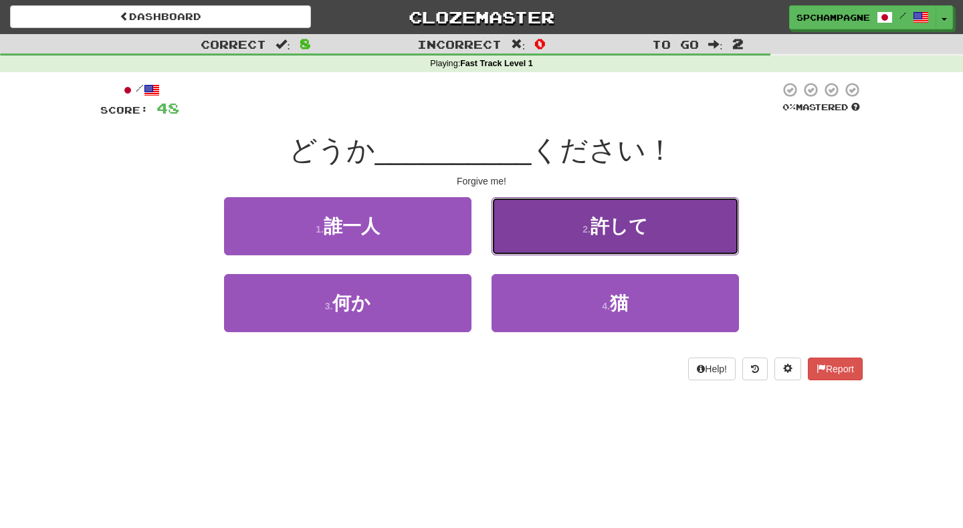
click at [559, 227] on button "2 . 許して" at bounding box center [614, 226] width 247 height 58
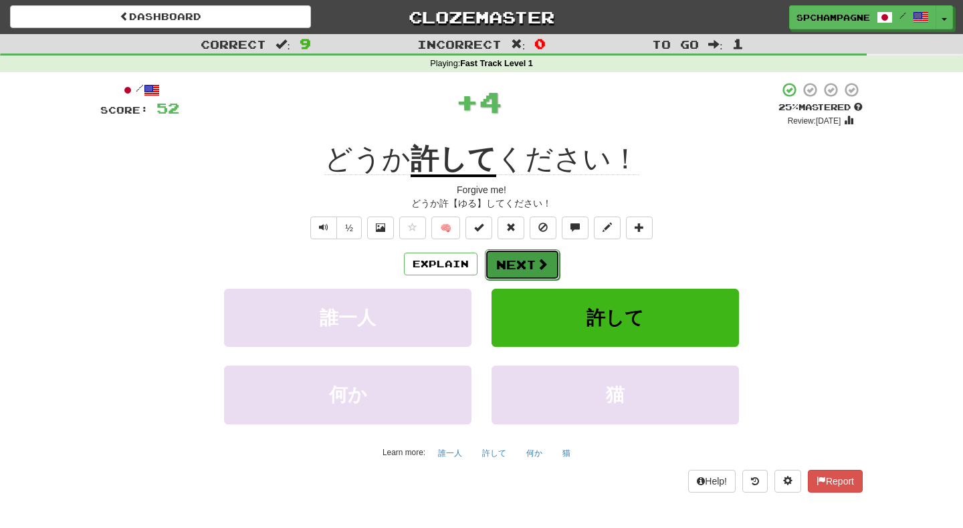
click at [509, 257] on button "Next" at bounding box center [522, 264] width 75 height 31
